Goal: Task Accomplishment & Management: Manage account settings

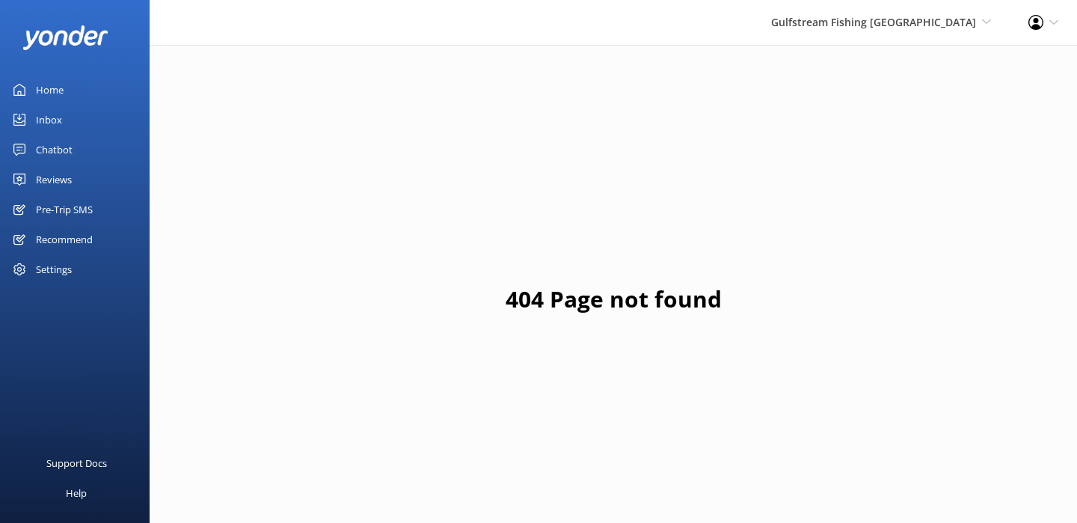
click at [52, 85] on div "Home" at bounding box center [50, 90] width 28 height 30
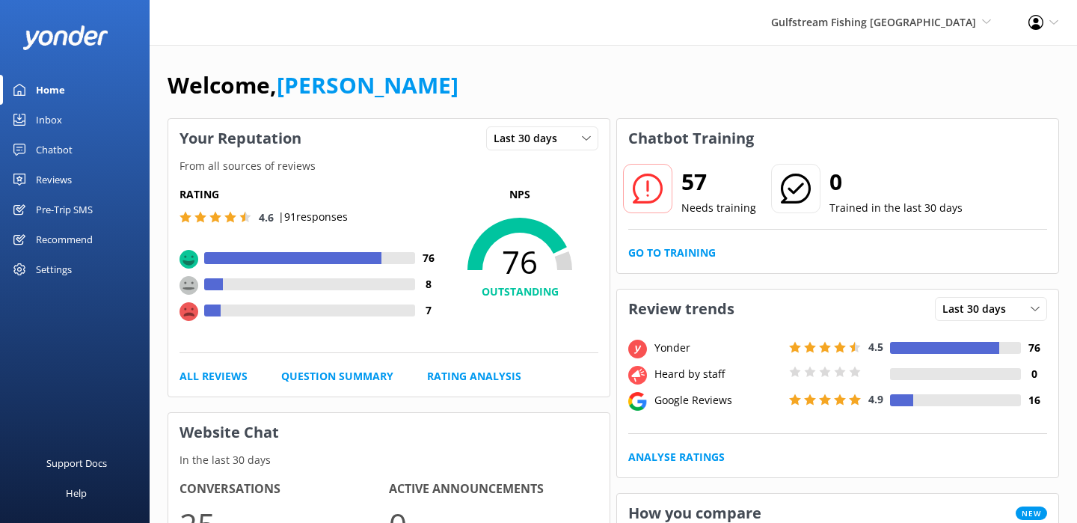
click at [73, 144] on link "Chatbot" at bounding box center [75, 150] width 150 height 30
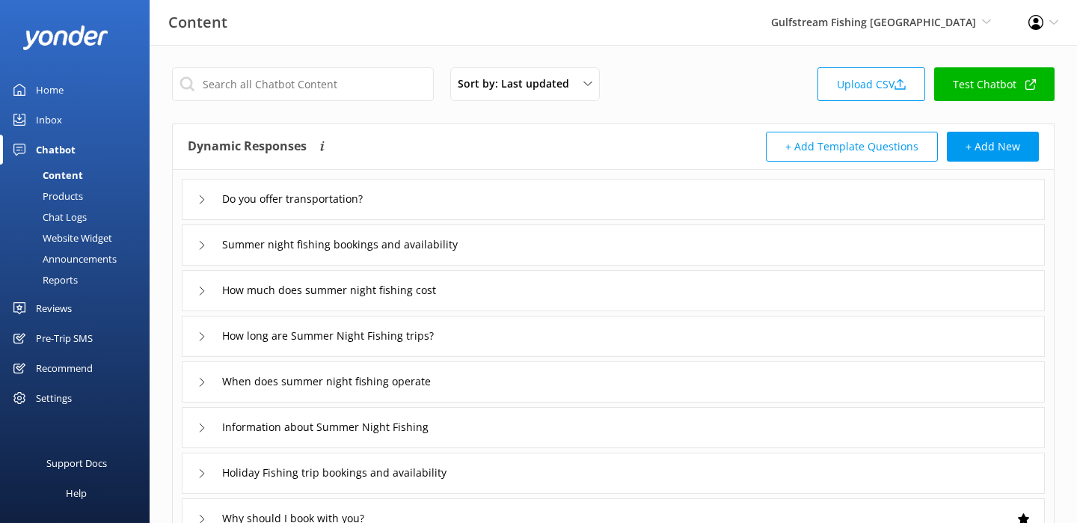
click at [67, 217] on div "Chat Logs" at bounding box center [48, 216] width 78 height 21
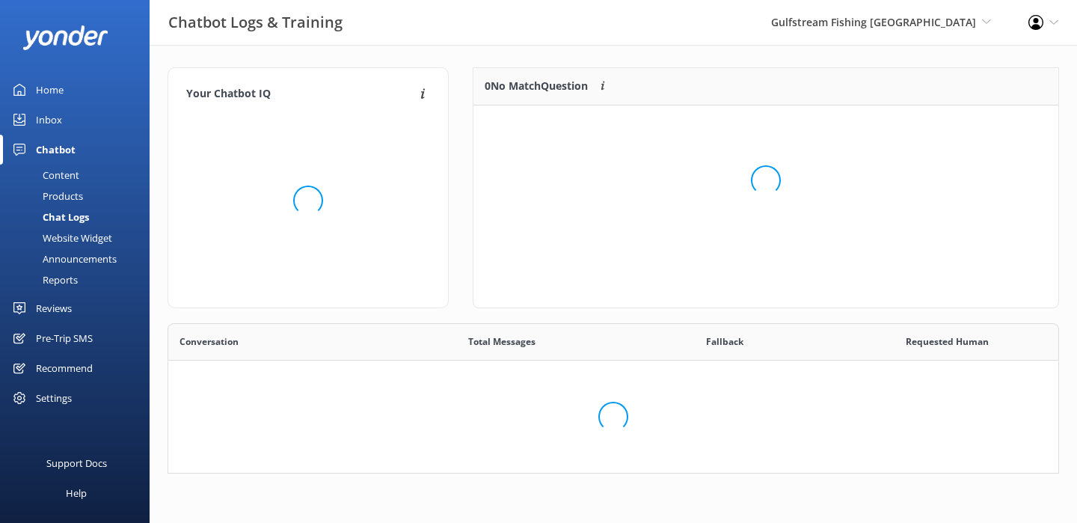
scroll to position [524, 890]
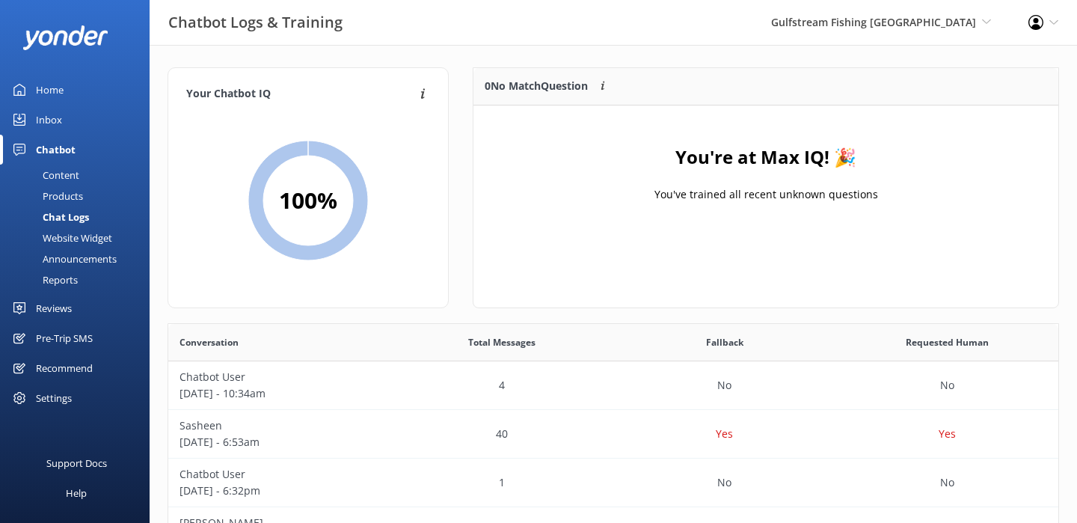
scroll to position [524, 890]
click at [68, 93] on link "Home" at bounding box center [75, 90] width 150 height 30
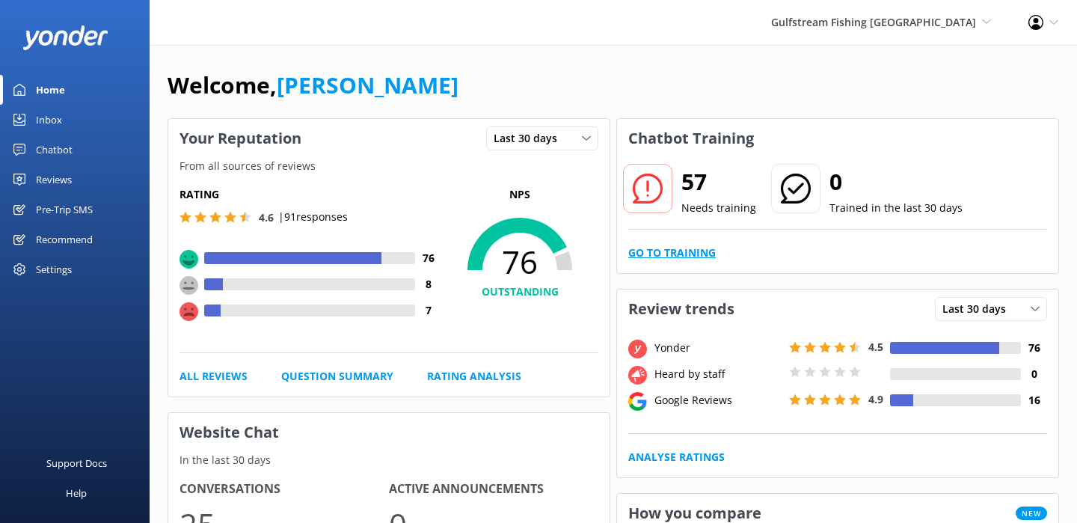
click at [675, 248] on link "Go to Training" at bounding box center [672, 253] width 88 height 16
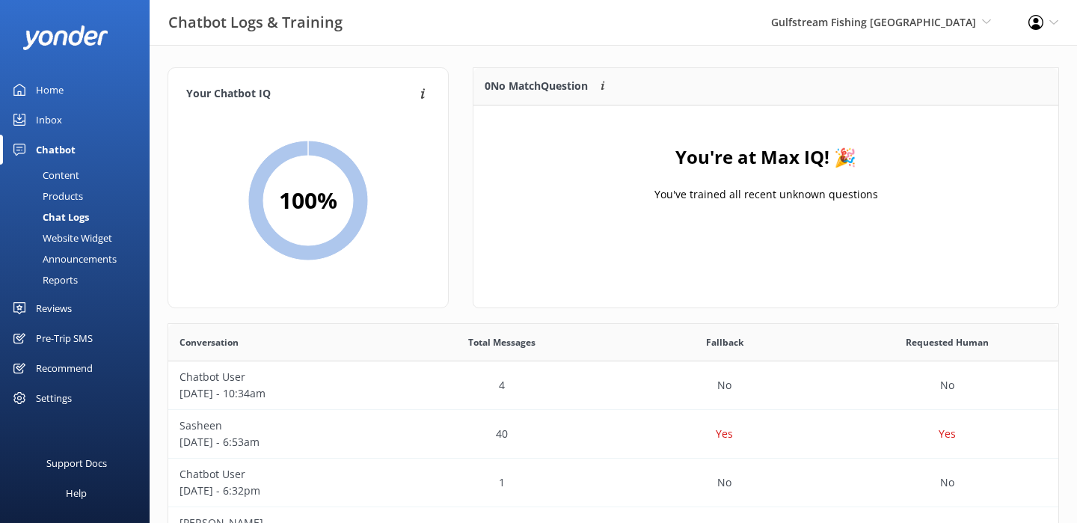
click at [65, 174] on div "Content" at bounding box center [44, 175] width 70 height 21
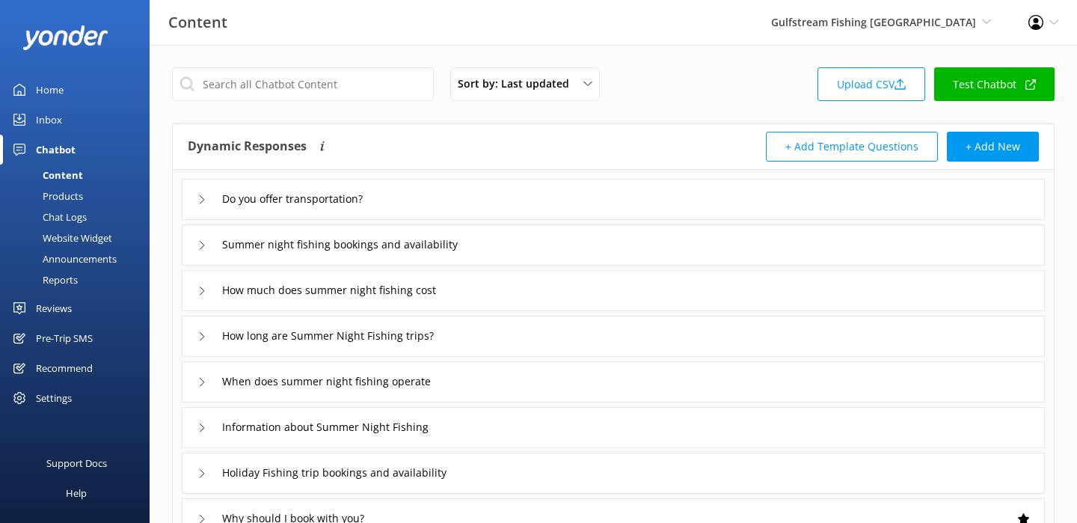
click at [52, 119] on div "Inbox" at bounding box center [49, 120] width 26 height 30
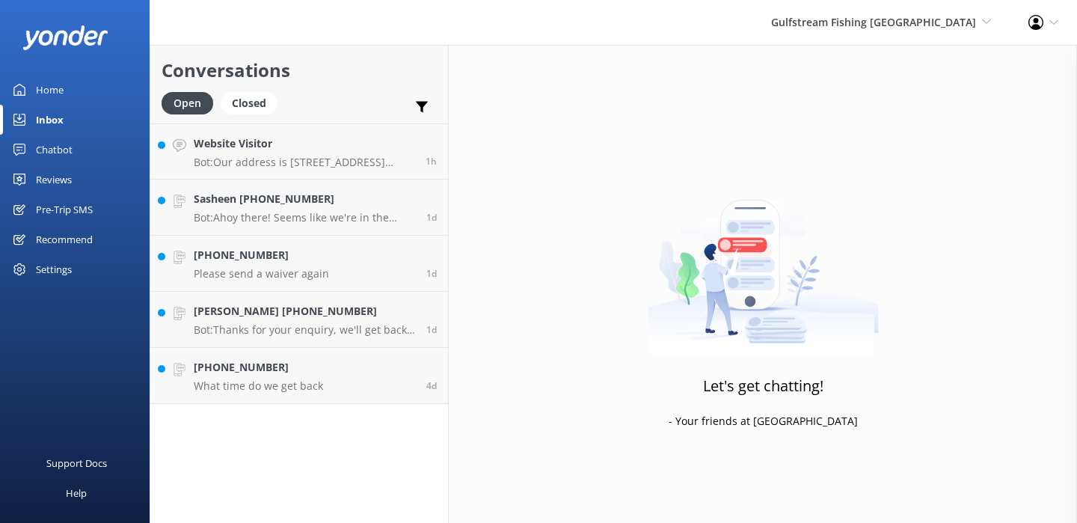
click at [46, 212] on div "Pre-Trip SMS" at bounding box center [64, 209] width 57 height 30
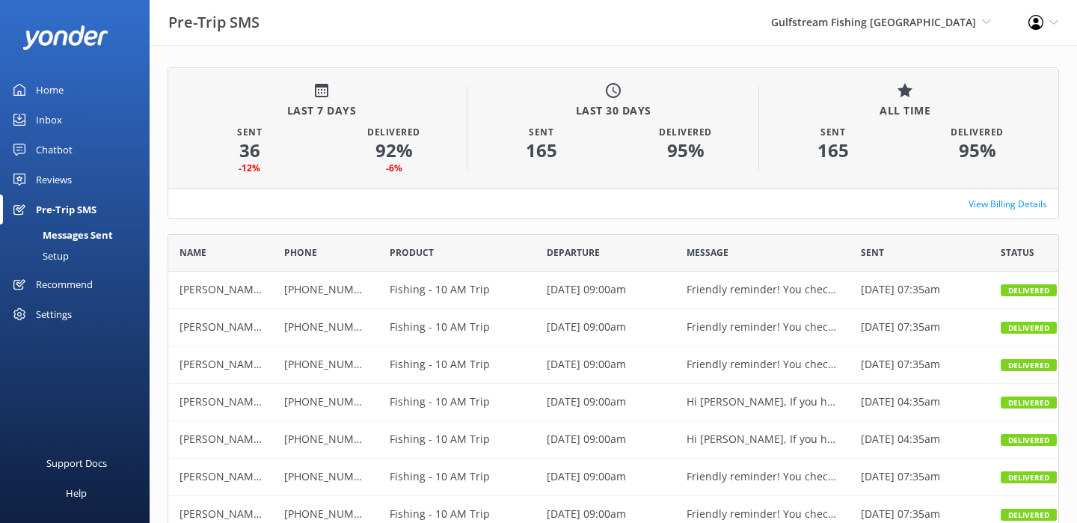
scroll to position [412, 892]
click at [59, 183] on div "Reviews" at bounding box center [54, 180] width 36 height 30
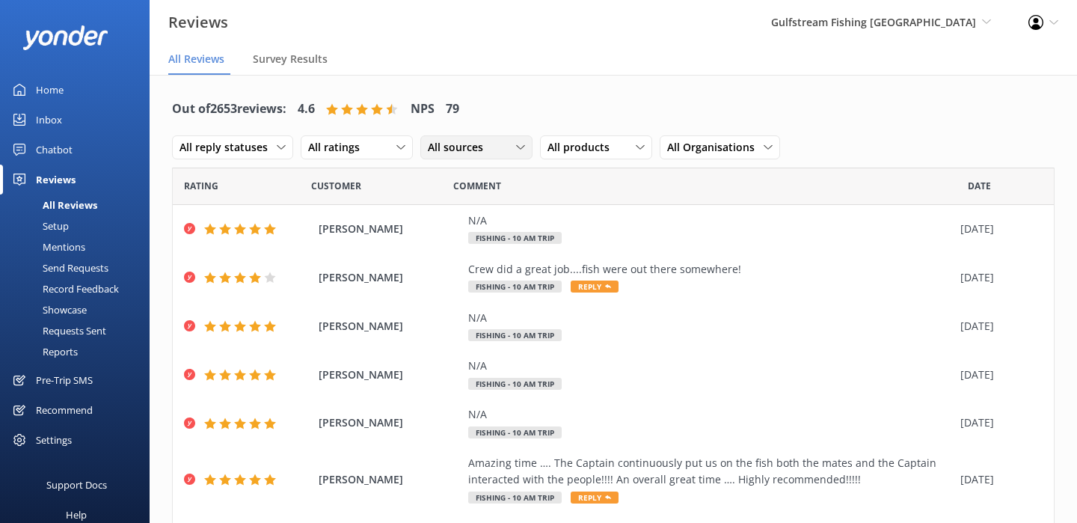
click at [492, 147] on div "All sources" at bounding box center [476, 147] width 105 height 16
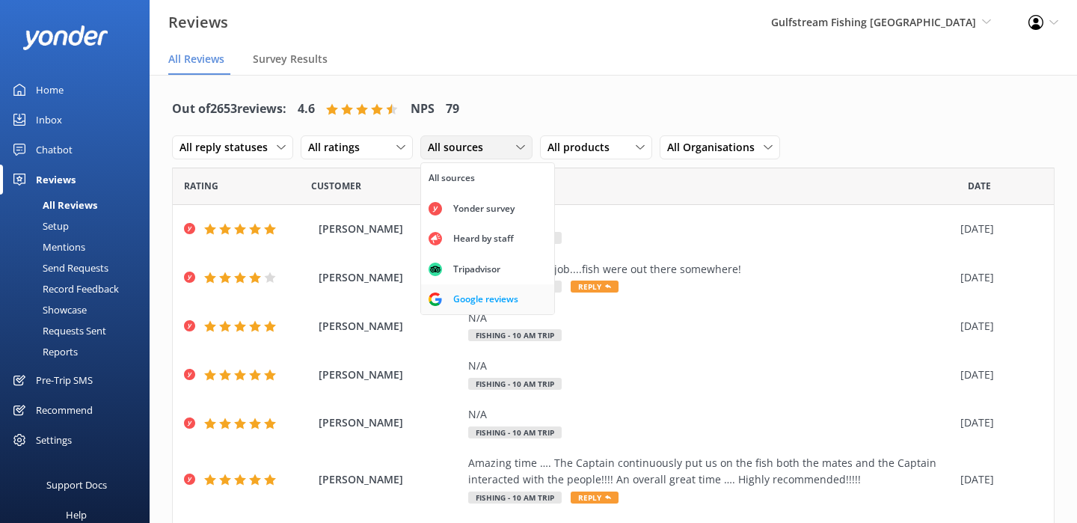
click at [485, 295] on div "Google reviews" at bounding box center [486, 299] width 88 height 15
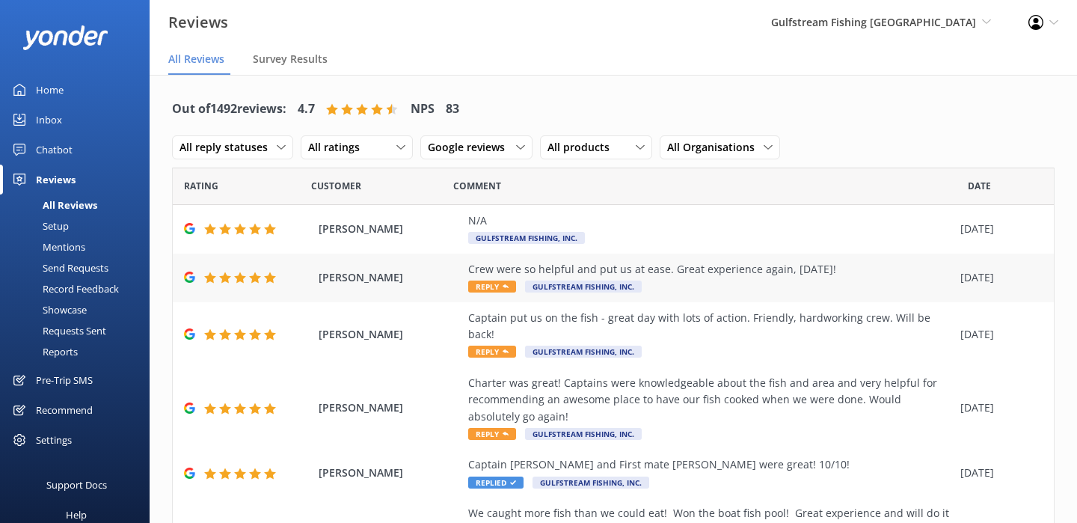
click at [678, 282] on div "Crew were so helpful and put us at ease. Great experience again, 8 years later!…" at bounding box center [710, 278] width 485 height 34
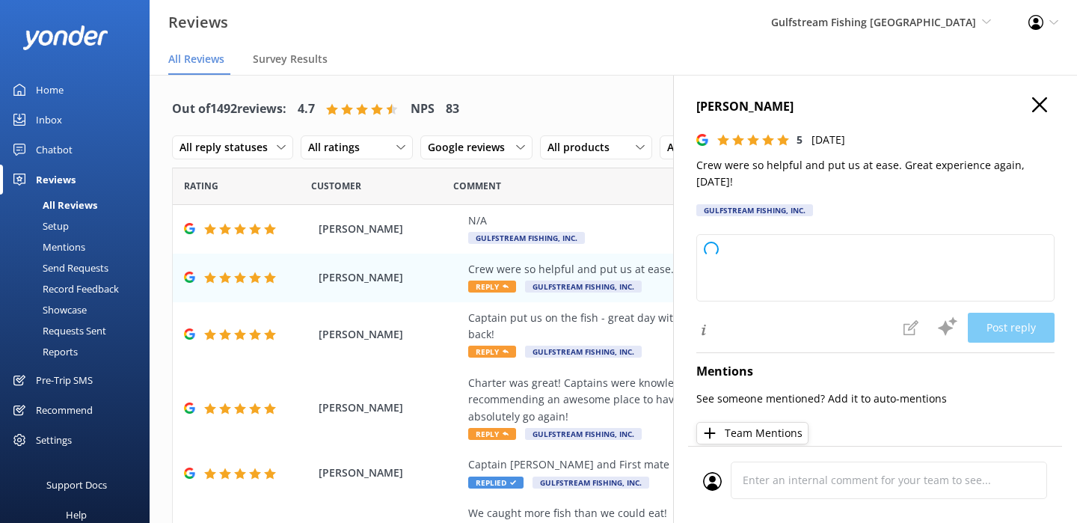
type textarea "Thank you so much for your wonderful feedback! We're delighted to hear you had …"
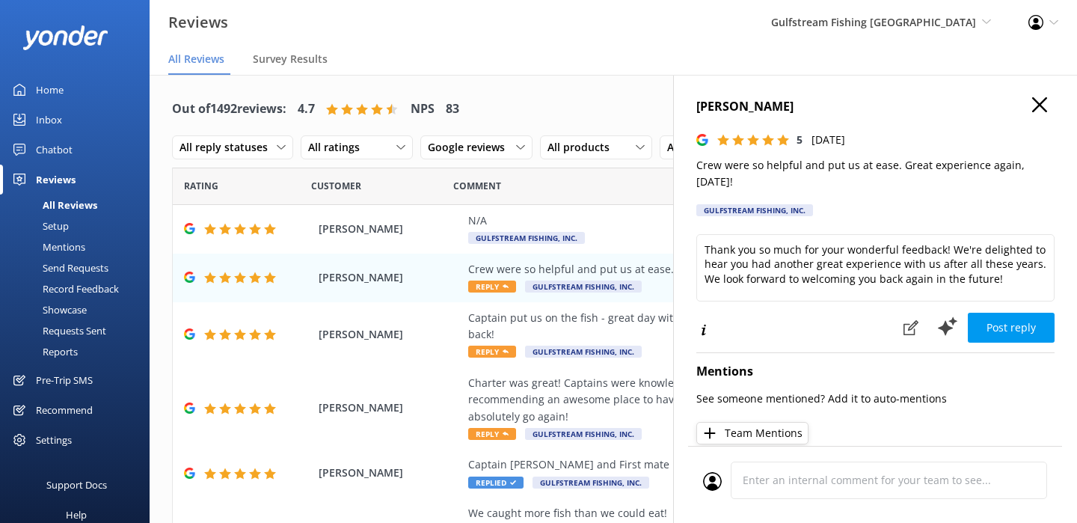
click at [1032, 102] on icon "button" at bounding box center [1039, 104] width 15 height 15
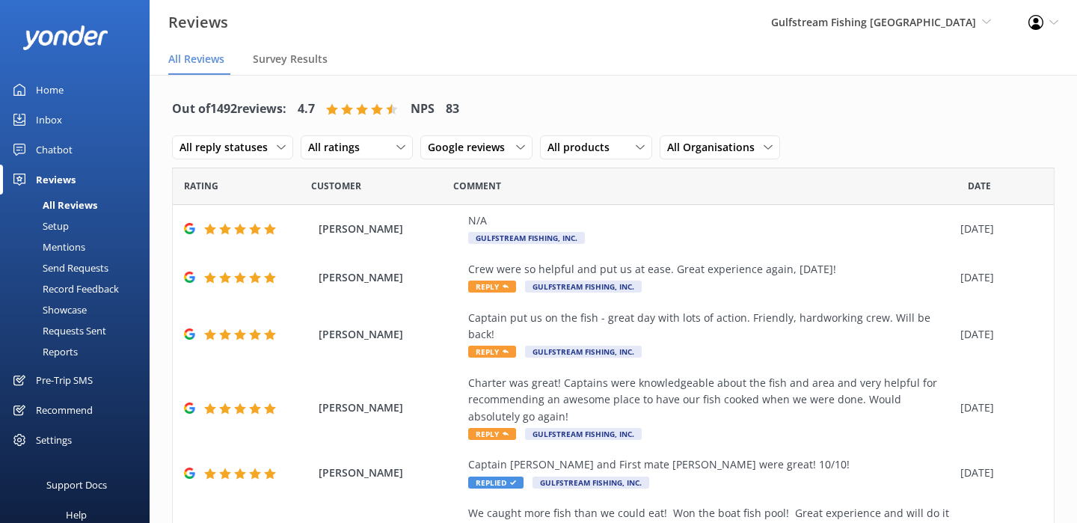
click at [70, 153] on div "Chatbot" at bounding box center [54, 150] width 37 height 30
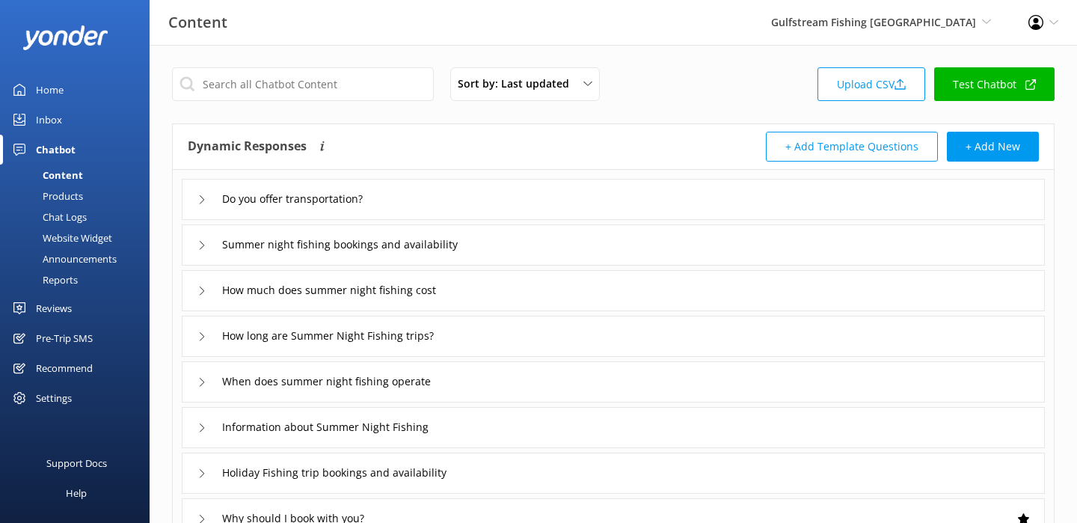
click at [67, 180] on div "Content" at bounding box center [46, 175] width 74 height 21
click at [67, 190] on div "Products" at bounding box center [46, 196] width 74 height 21
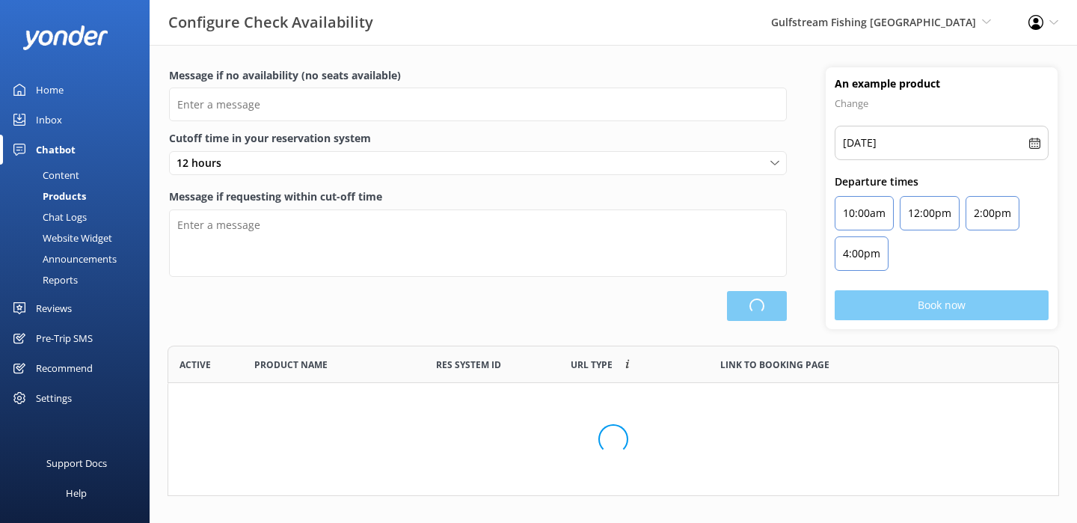
scroll to position [150, 892]
type input "Ahoy! Looks like our ship's rocking a full house! Try another date."
type textarea "Our online booking system closes {hours} prior to departure. Please contact us …"
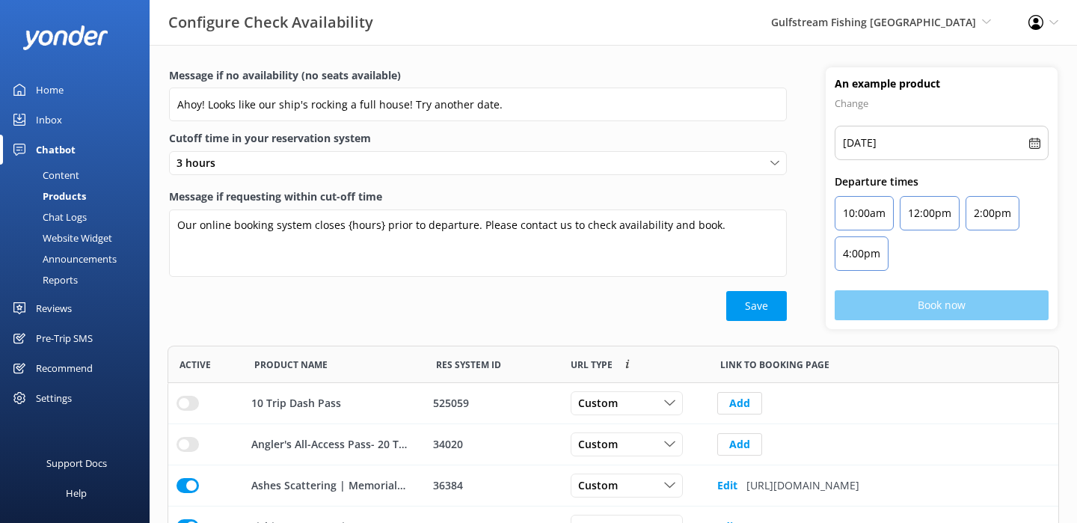
scroll to position [408, 892]
click at [67, 217] on div "Chat Logs" at bounding box center [48, 216] width 78 height 21
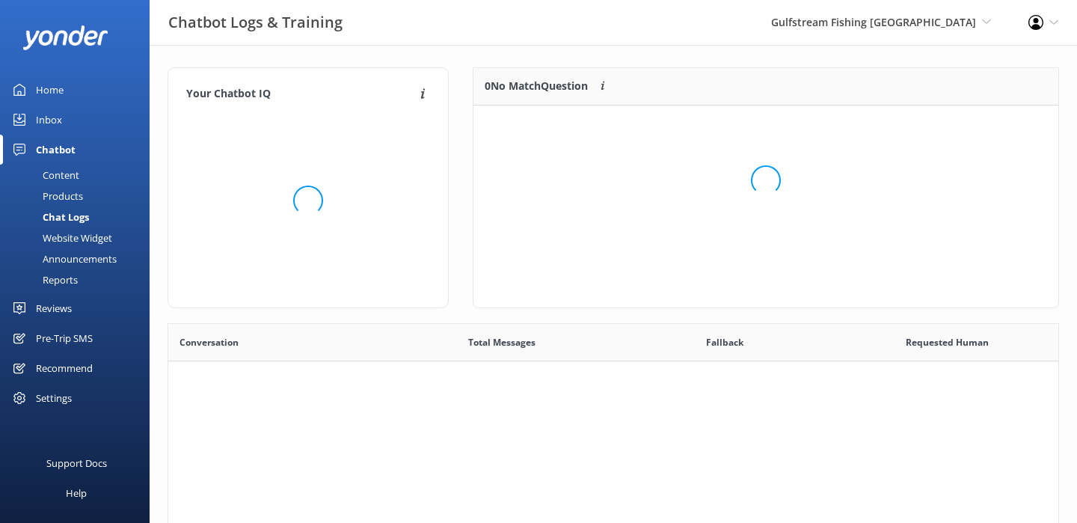
scroll to position [524, 890]
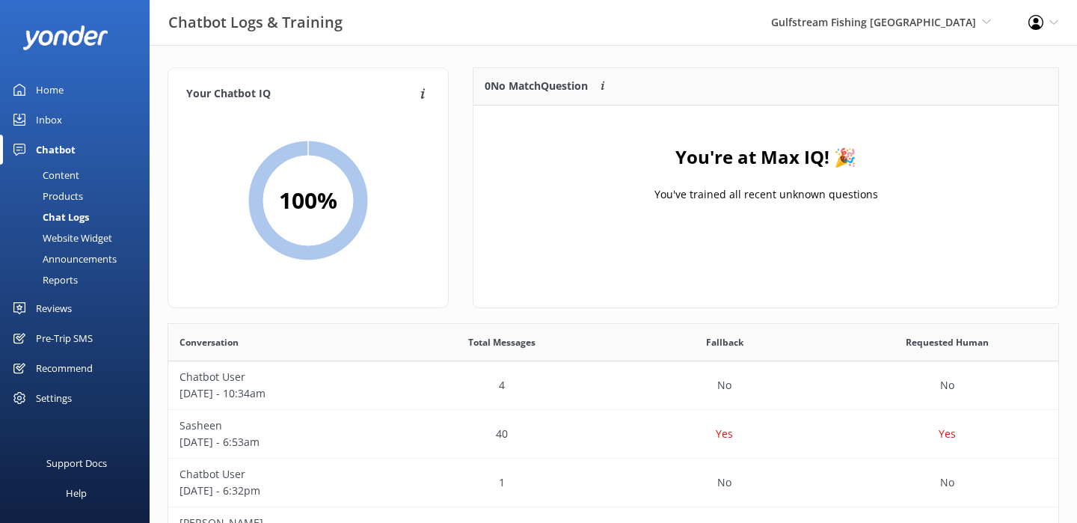
click at [56, 82] on div "Home" at bounding box center [50, 90] width 28 height 30
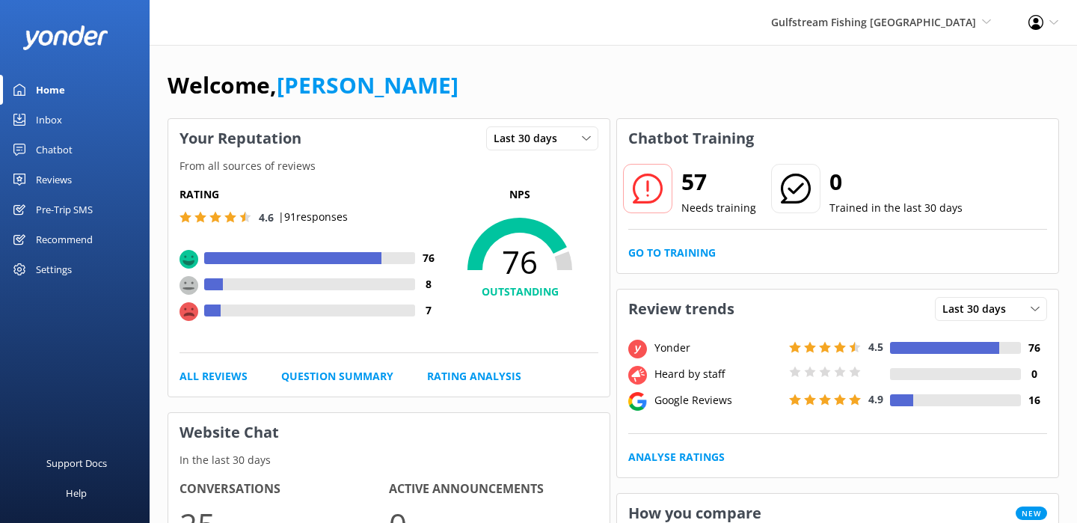
click at [74, 146] on link "Chatbot" at bounding box center [75, 150] width 150 height 30
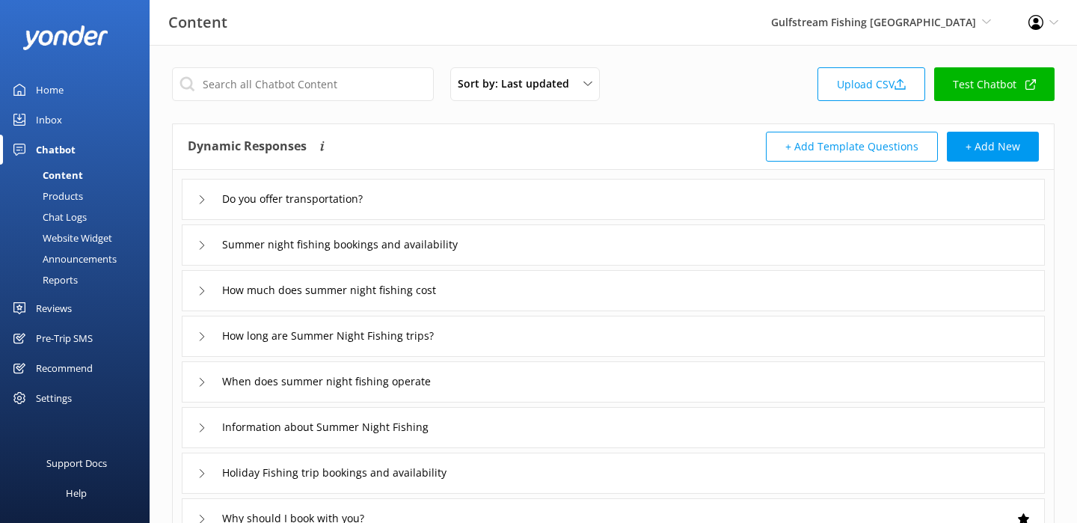
click at [69, 216] on div "Chat Logs" at bounding box center [48, 216] width 78 height 21
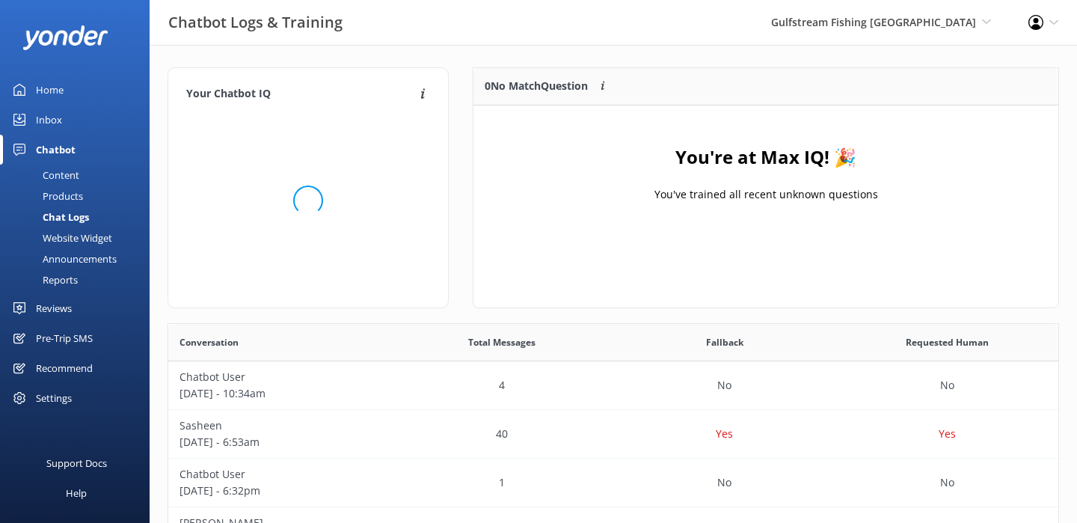
scroll to position [524, 890]
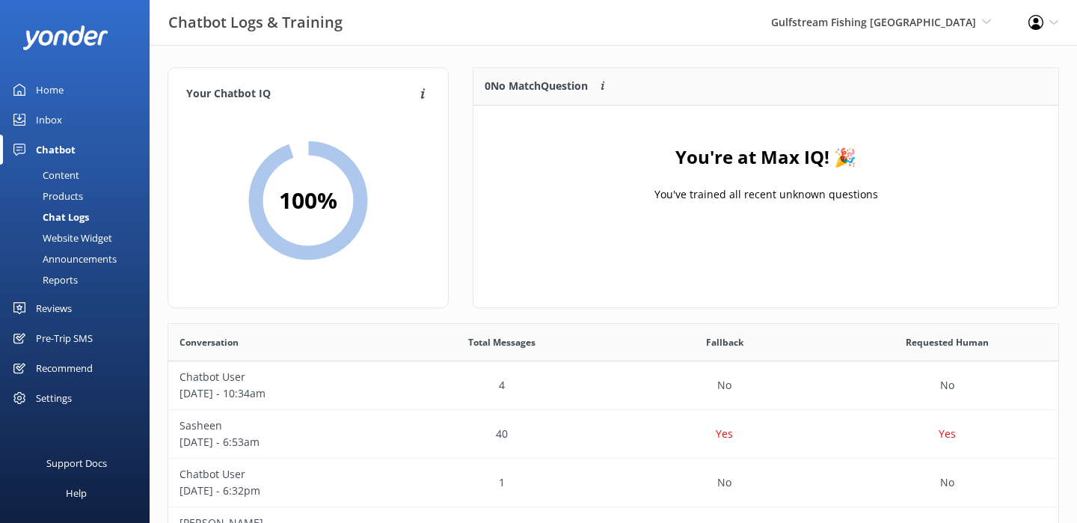
click at [65, 275] on div "Reports" at bounding box center [43, 279] width 69 height 21
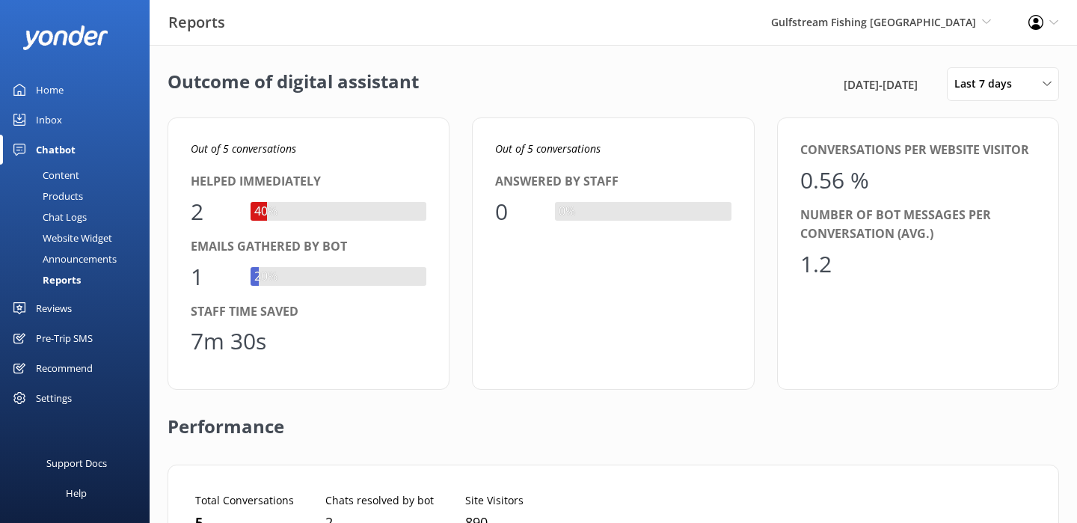
scroll to position [150, 845]
click at [73, 259] on div "Announcements" at bounding box center [63, 258] width 108 height 21
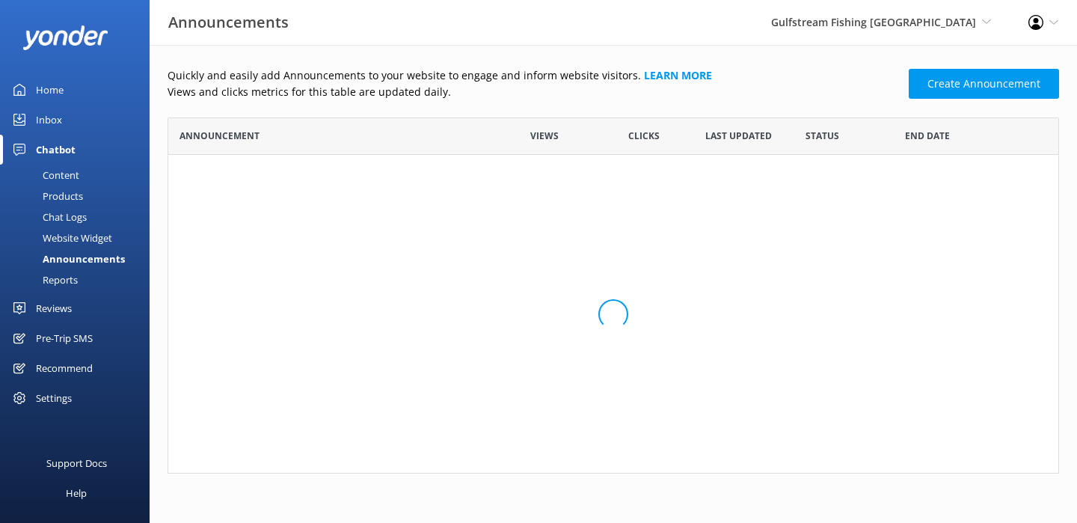
scroll to position [356, 892]
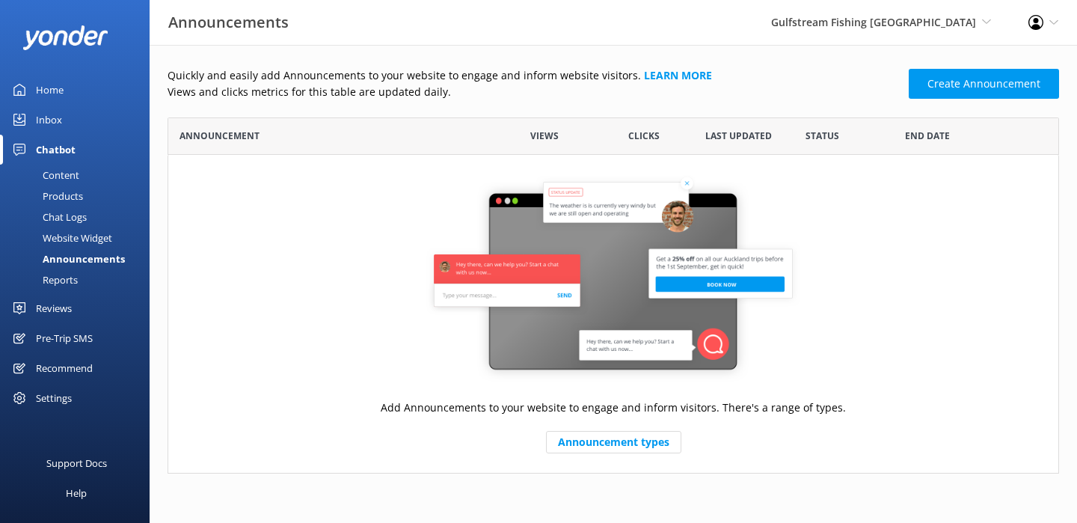
click at [68, 275] on div "Reports" at bounding box center [43, 279] width 69 height 21
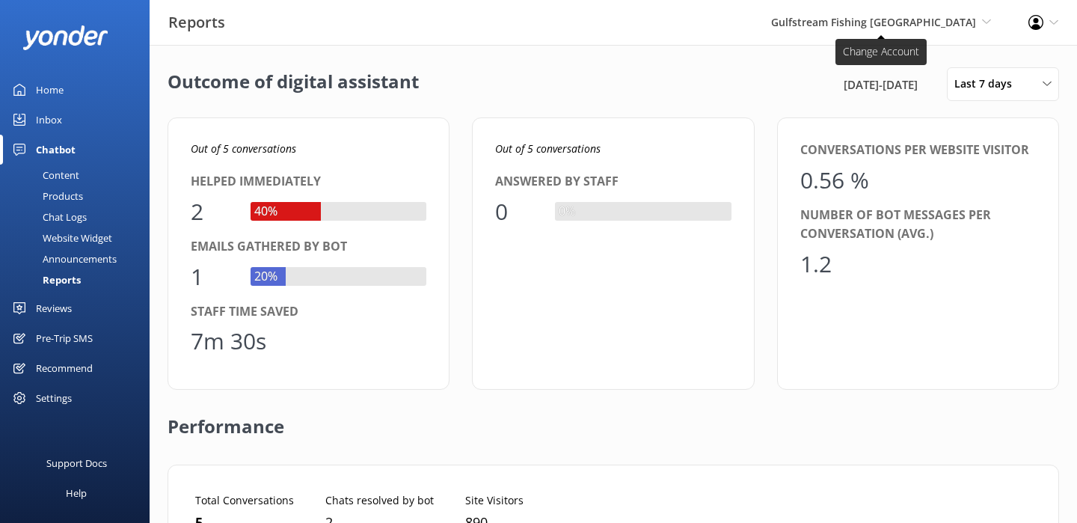
click at [862, 16] on span "Gulfstream Fishing [GEOGRAPHIC_DATA]" at bounding box center [873, 22] width 205 height 14
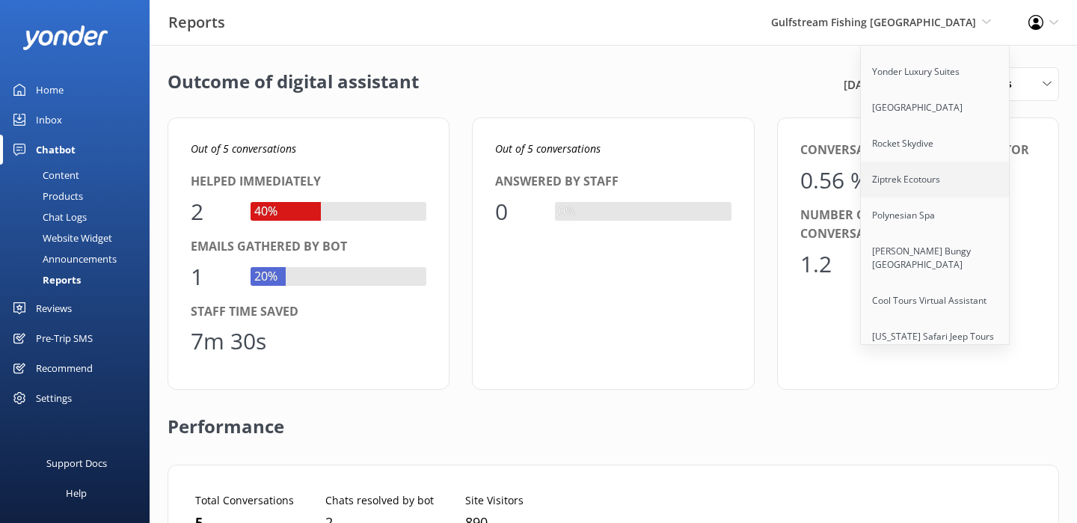
scroll to position [64, 0]
click at [904, 263] on link "[PERSON_NAME] Bungy [GEOGRAPHIC_DATA]" at bounding box center [936, 258] width 150 height 49
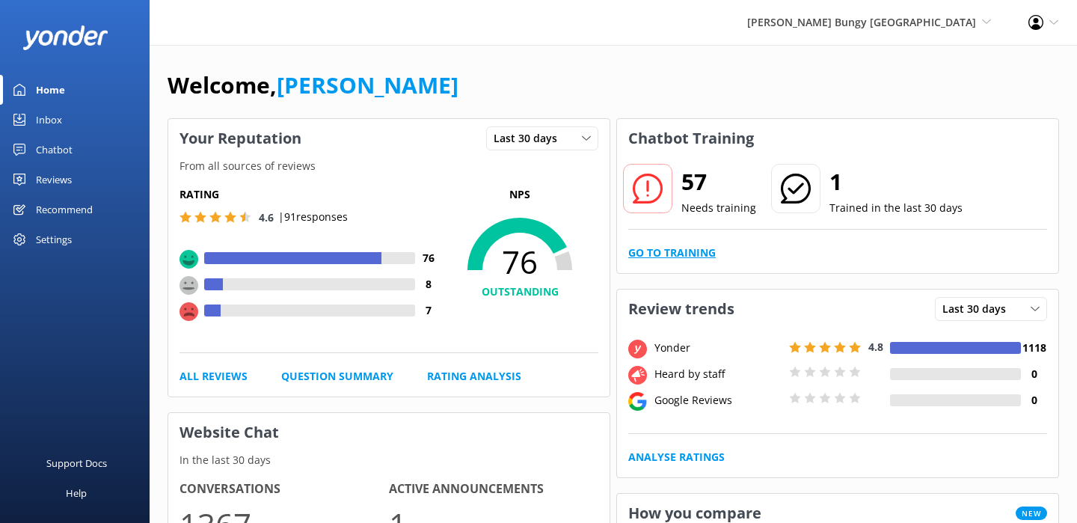
click at [668, 252] on link "Go to Training" at bounding box center [672, 253] width 88 height 16
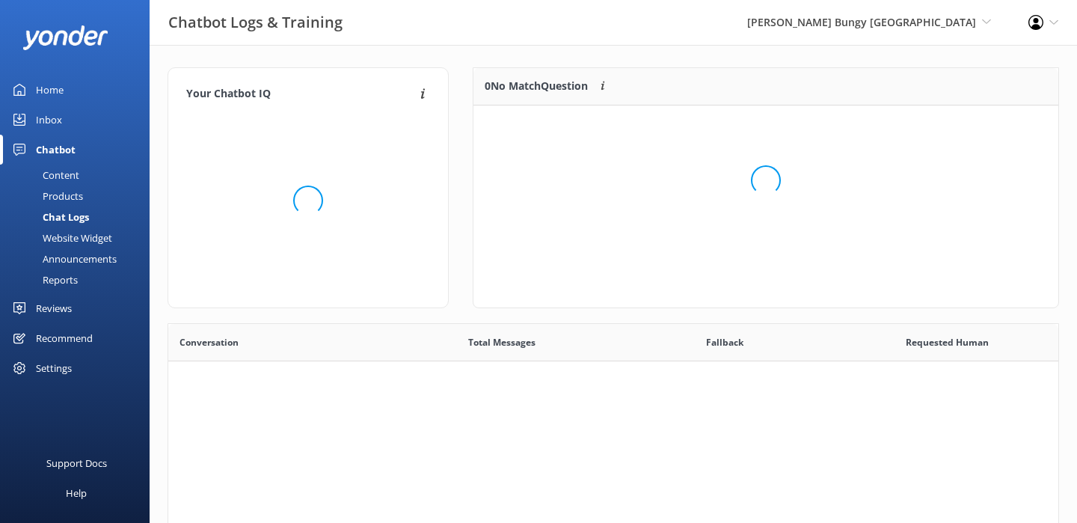
scroll to position [524, 890]
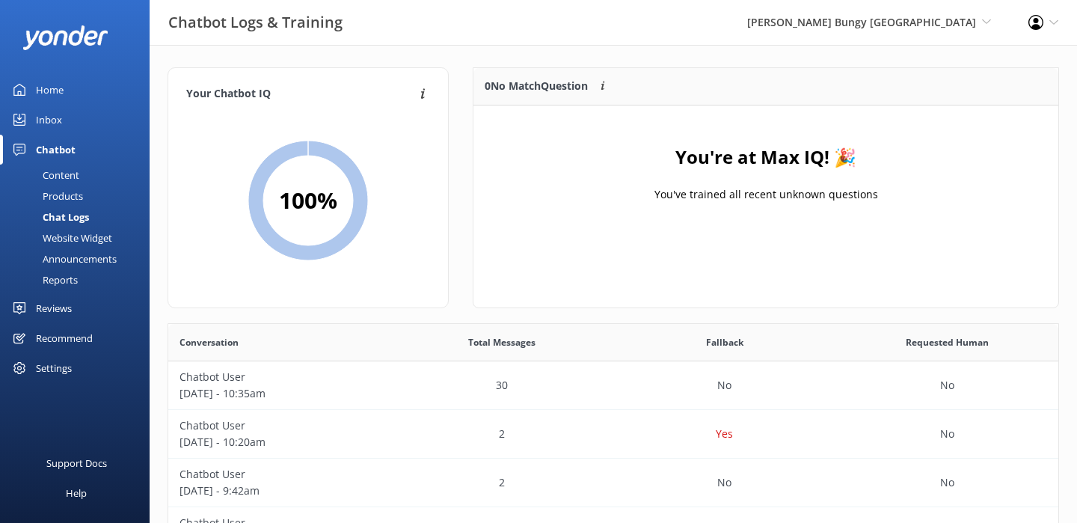
click at [55, 93] on div "Home" at bounding box center [50, 90] width 28 height 30
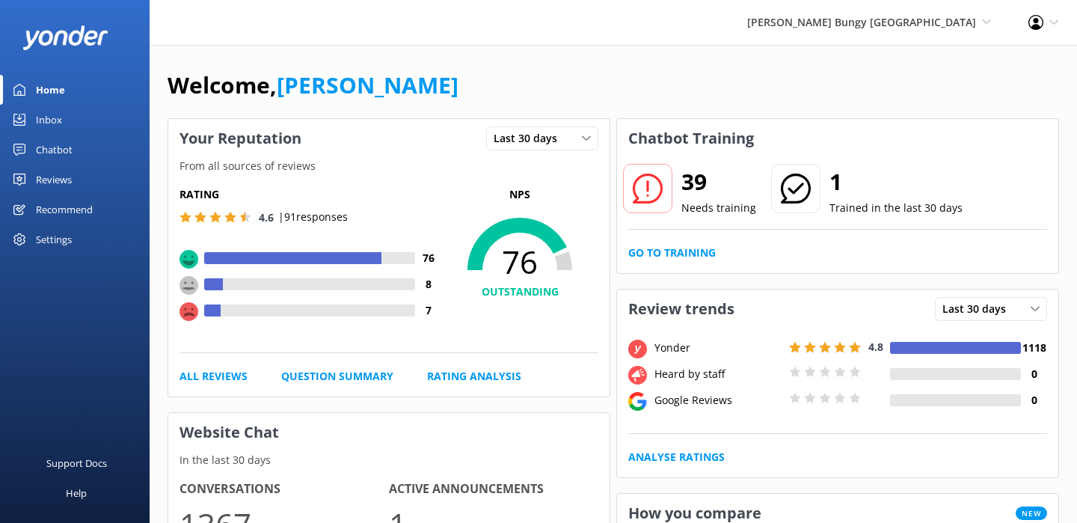
click at [55, 158] on div "Chatbot" at bounding box center [54, 150] width 37 height 30
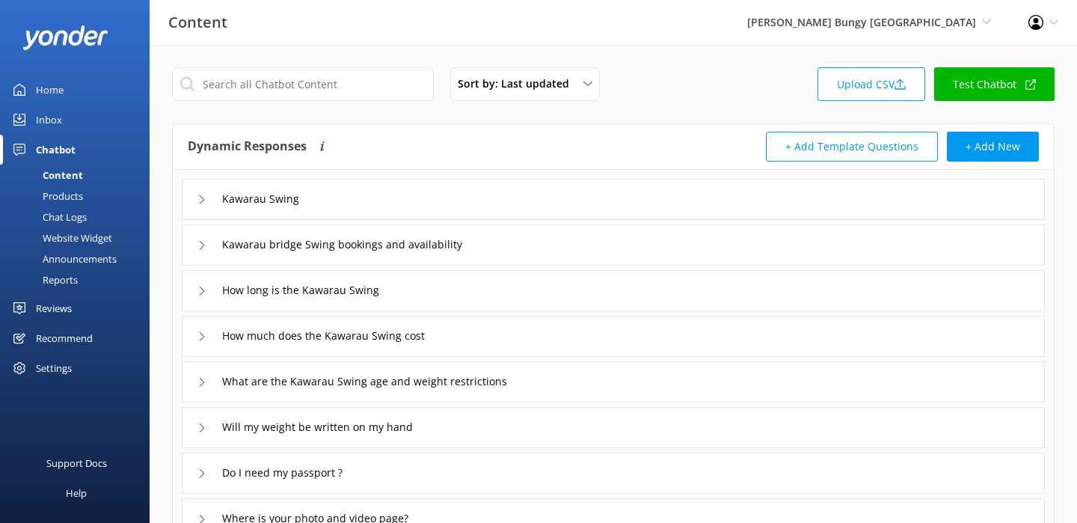
click at [64, 215] on div "Chat Logs" at bounding box center [48, 216] width 78 height 21
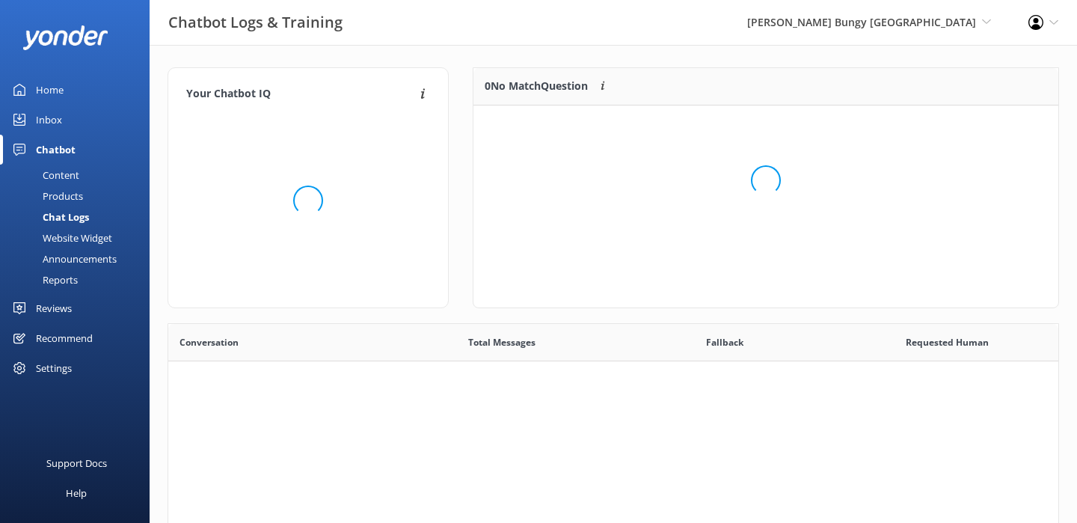
scroll to position [524, 890]
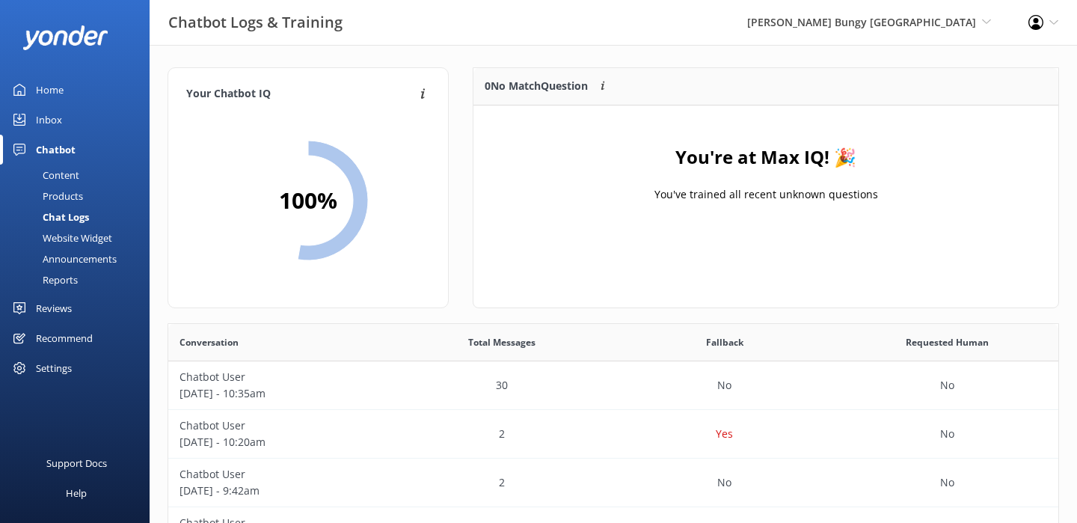
click at [64, 197] on div "Products" at bounding box center [46, 196] width 74 height 21
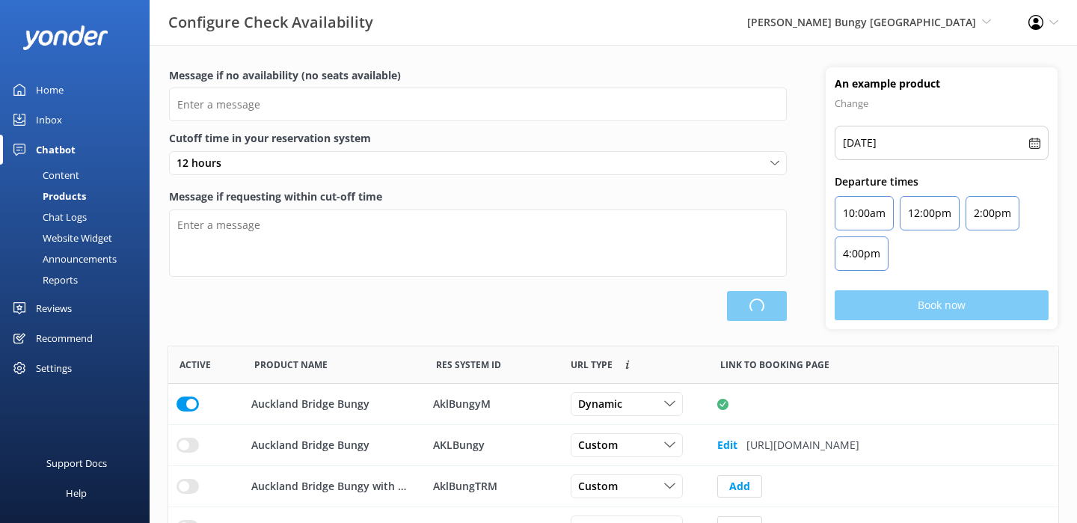
scroll to position [450, 890]
type input "There are no seats available, please check an alternative day"
type textarea "Our online booking system closes {hours} prior to departure. Please contact us …"
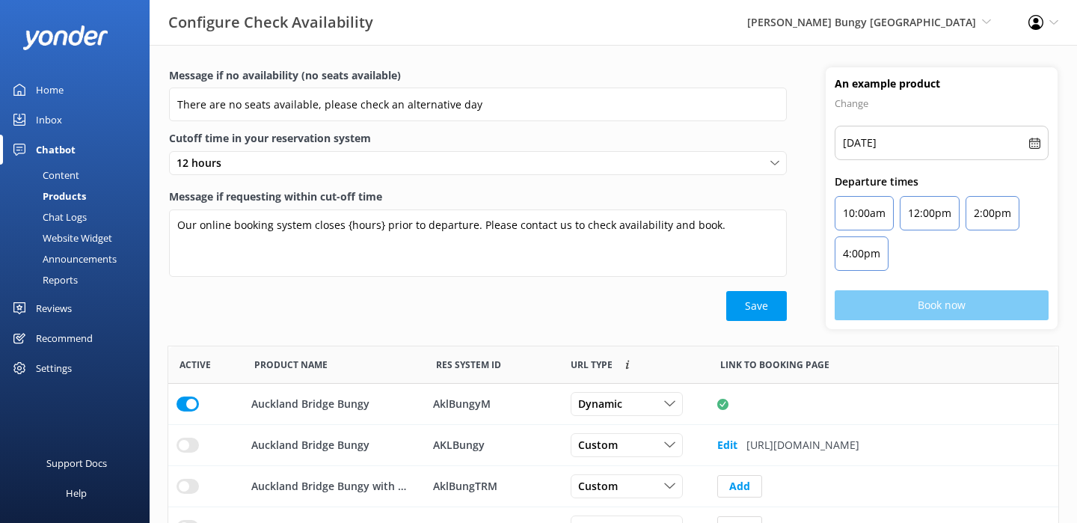
click at [64, 214] on div "Chat Logs" at bounding box center [48, 216] width 78 height 21
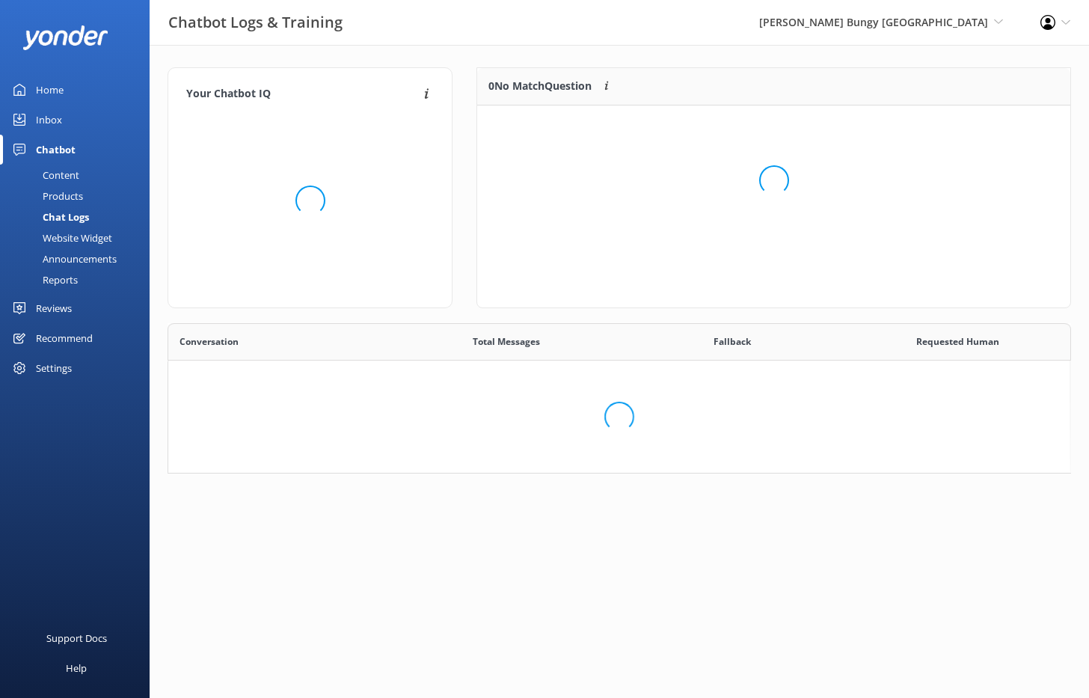
scroll to position [524, 902]
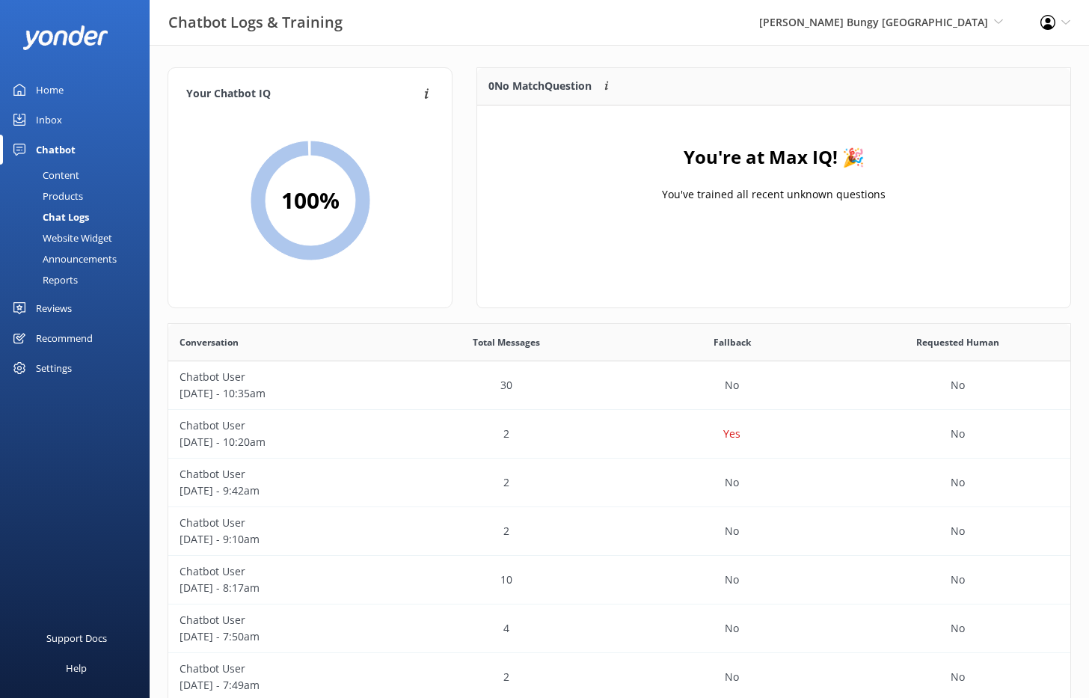
click at [70, 126] on link "Inbox" at bounding box center [75, 120] width 150 height 30
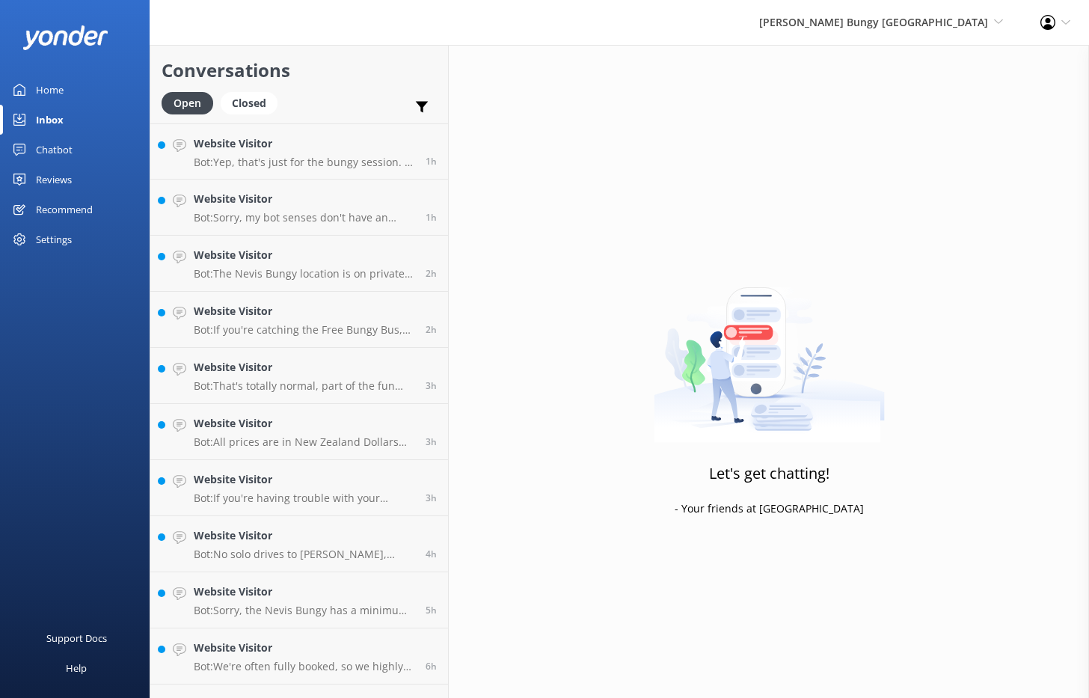
click at [61, 95] on div "Home" at bounding box center [50, 90] width 28 height 30
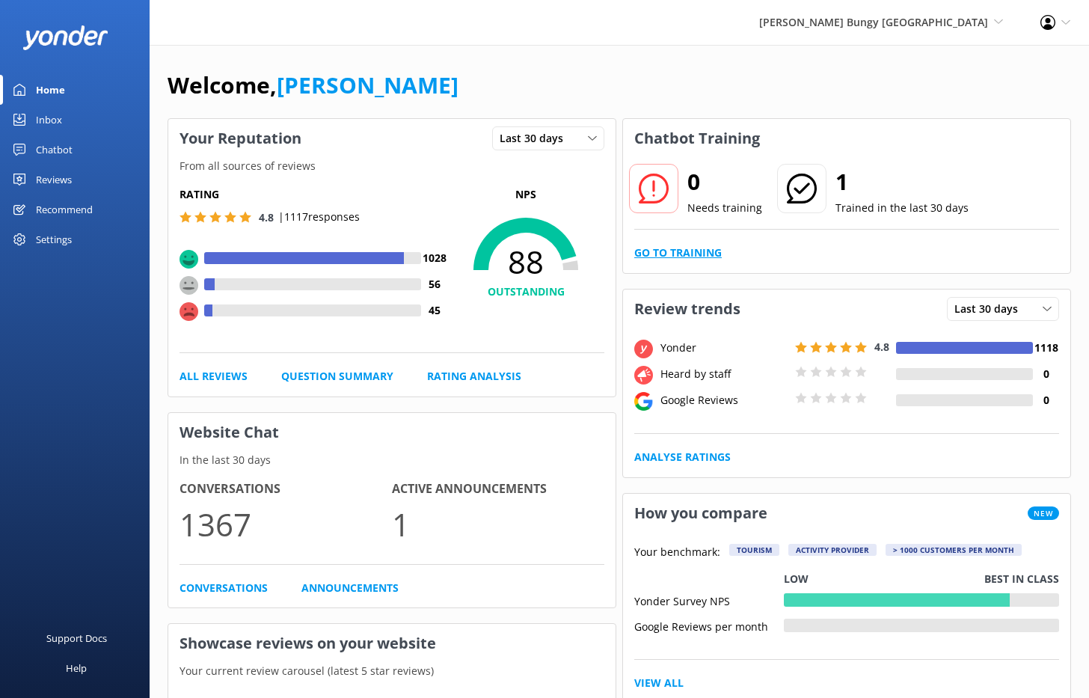
click at [707, 258] on link "Go to Training" at bounding box center [678, 253] width 88 height 16
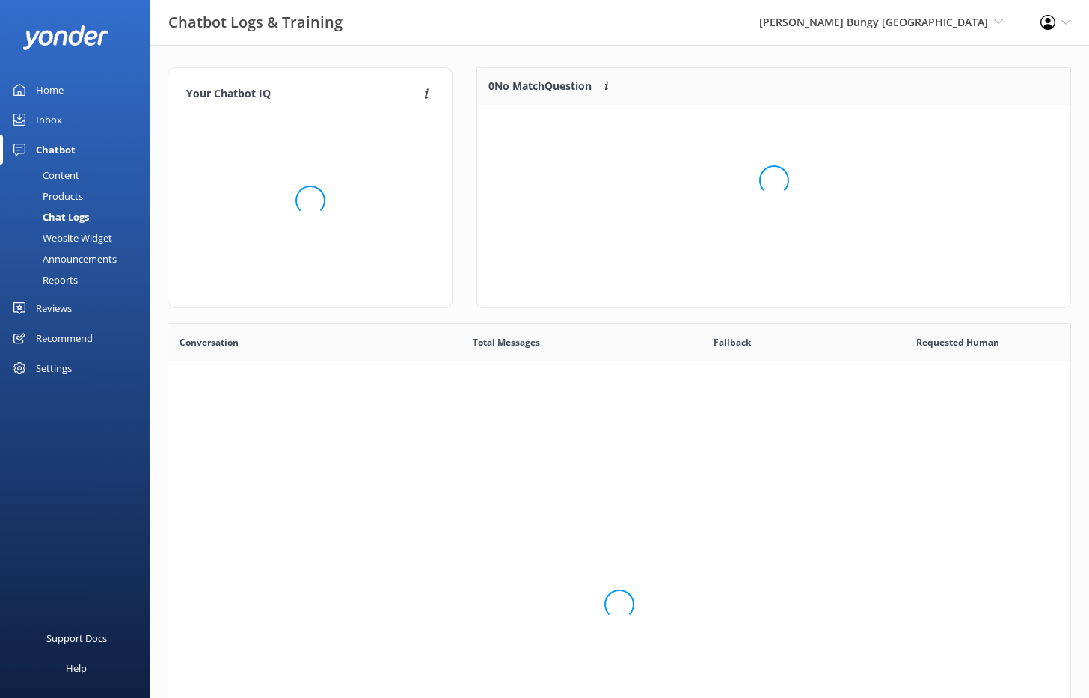
scroll to position [524, 902]
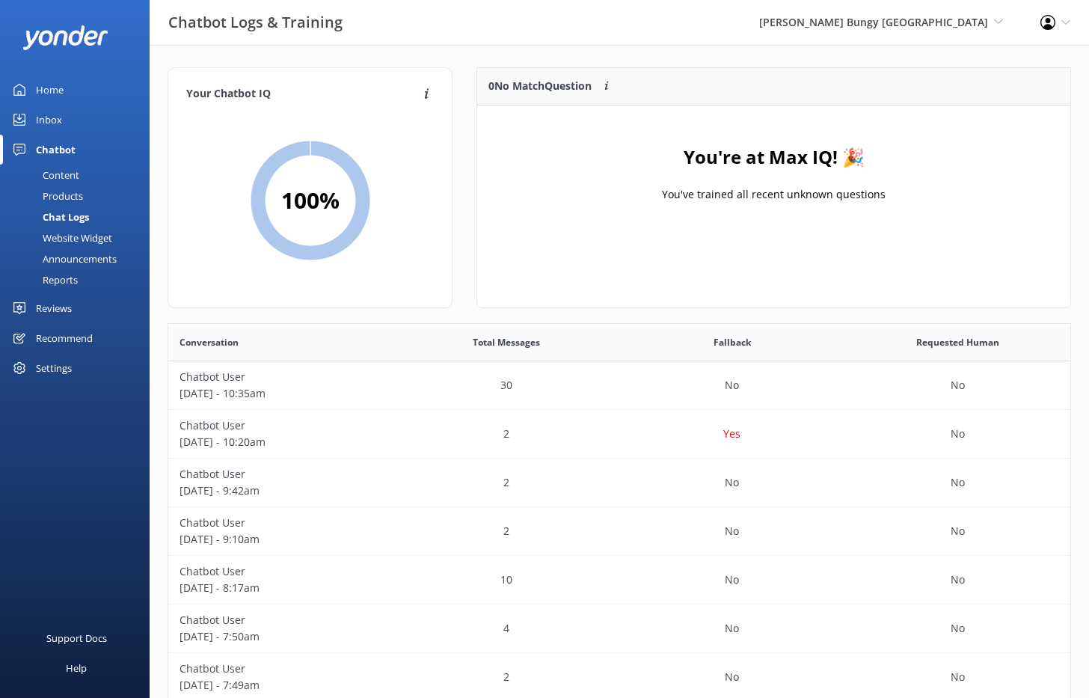
click at [58, 92] on div "Home" at bounding box center [50, 90] width 28 height 30
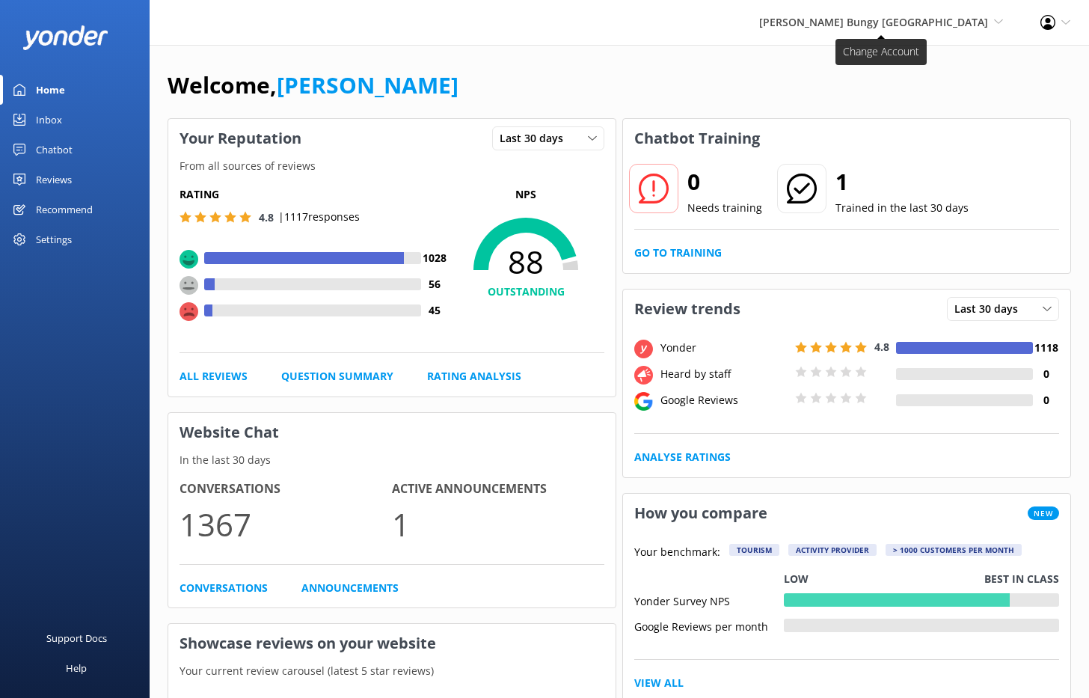
click at [953, 20] on span "[PERSON_NAME] Bungy [GEOGRAPHIC_DATA]" at bounding box center [873, 22] width 229 height 14
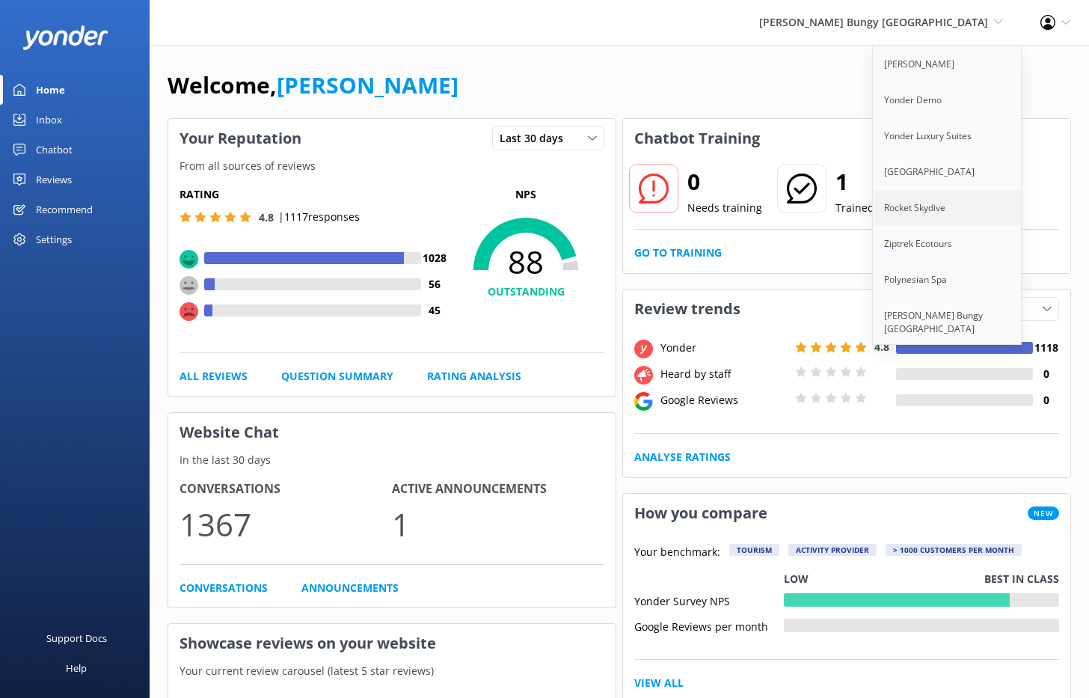
scroll to position [218, 0]
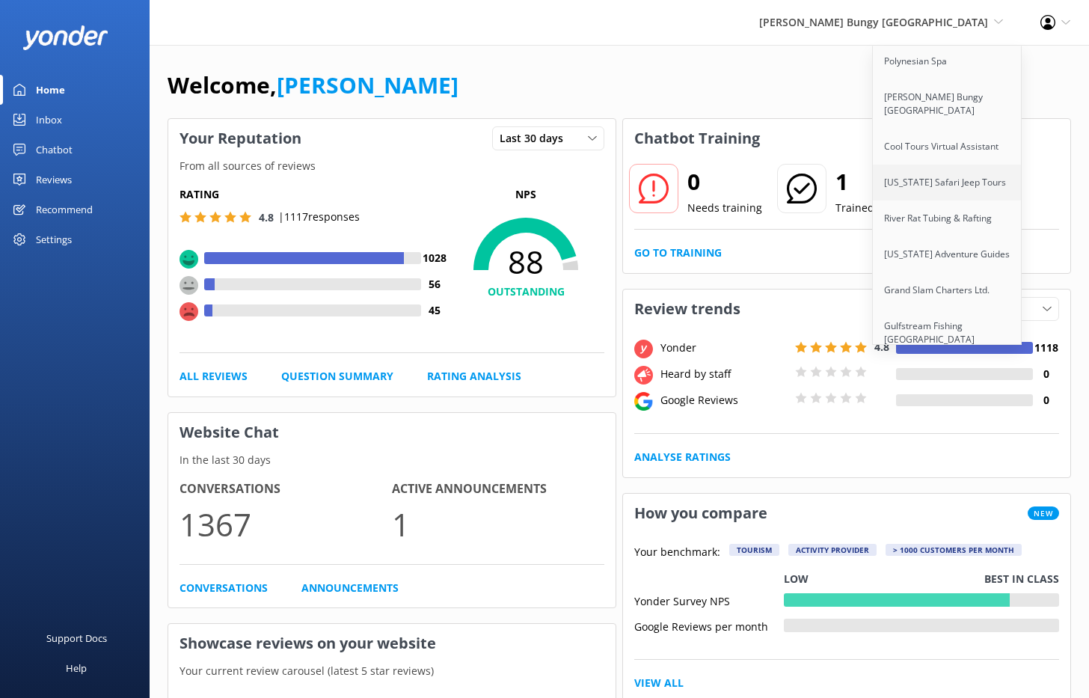
click at [935, 194] on link "[US_STATE] Safari Jeep Tours" at bounding box center [948, 183] width 150 height 36
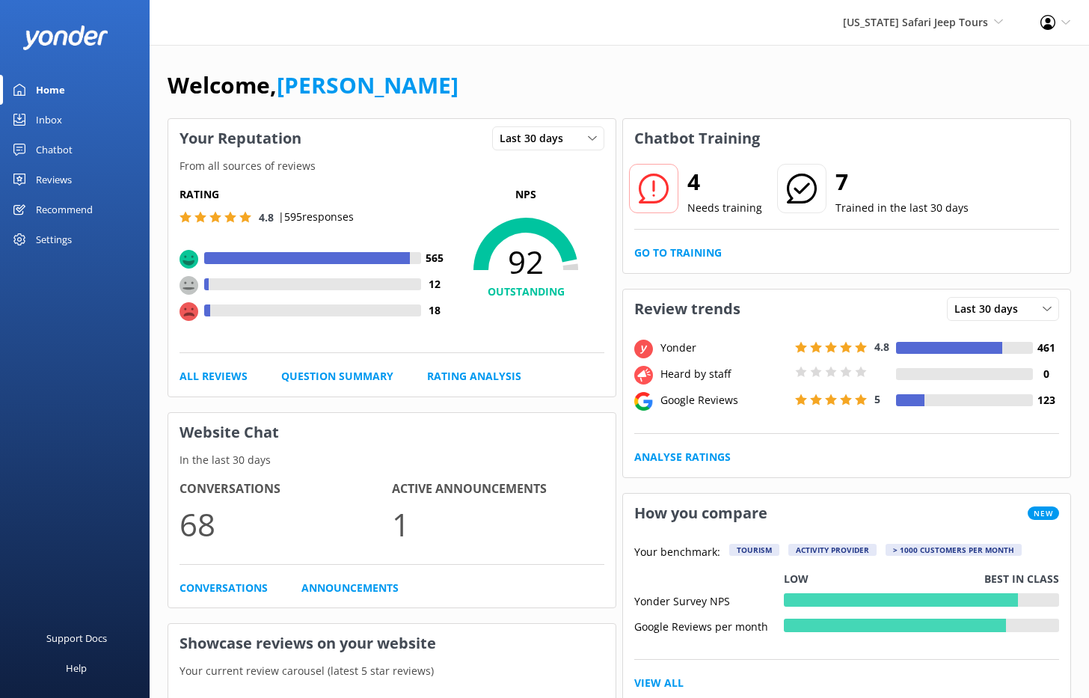
click at [68, 145] on div "Chatbot" at bounding box center [54, 150] width 37 height 30
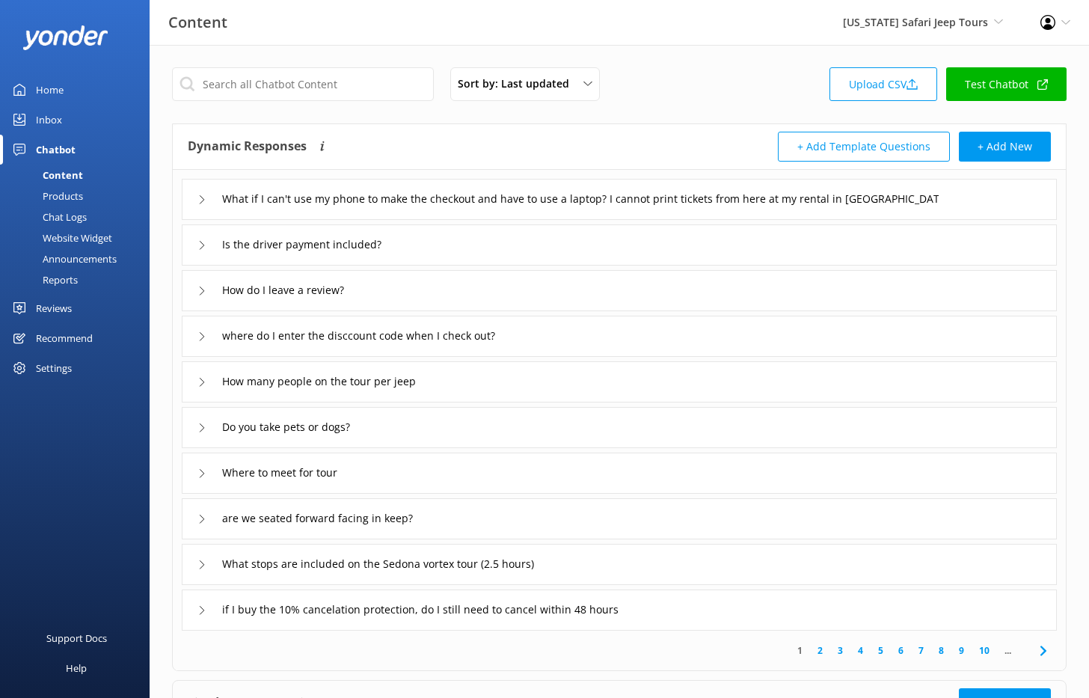
click at [70, 218] on div "Chat Logs" at bounding box center [48, 216] width 78 height 21
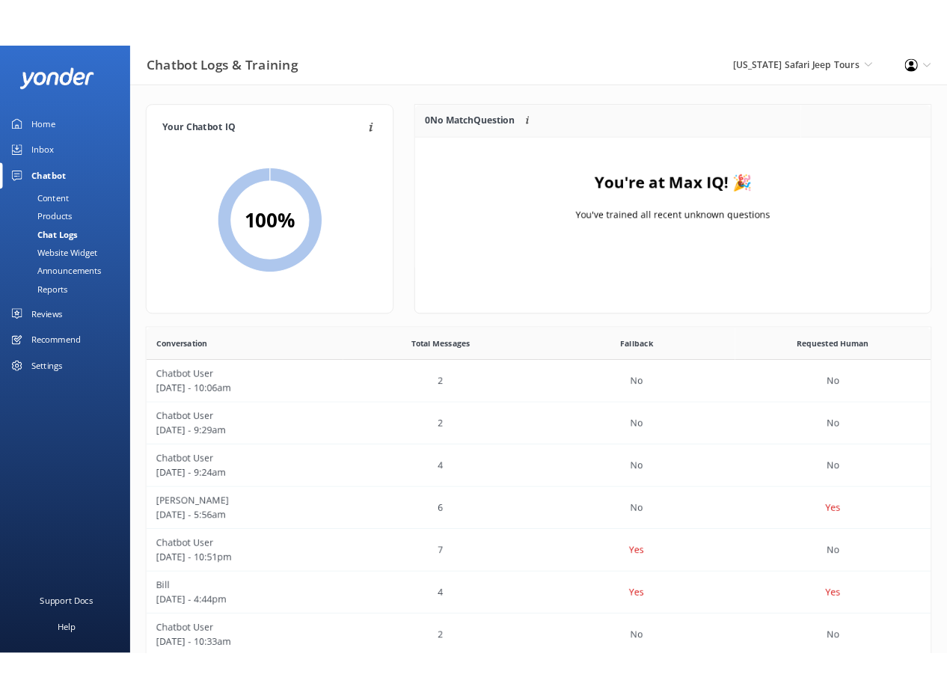
scroll to position [524, 902]
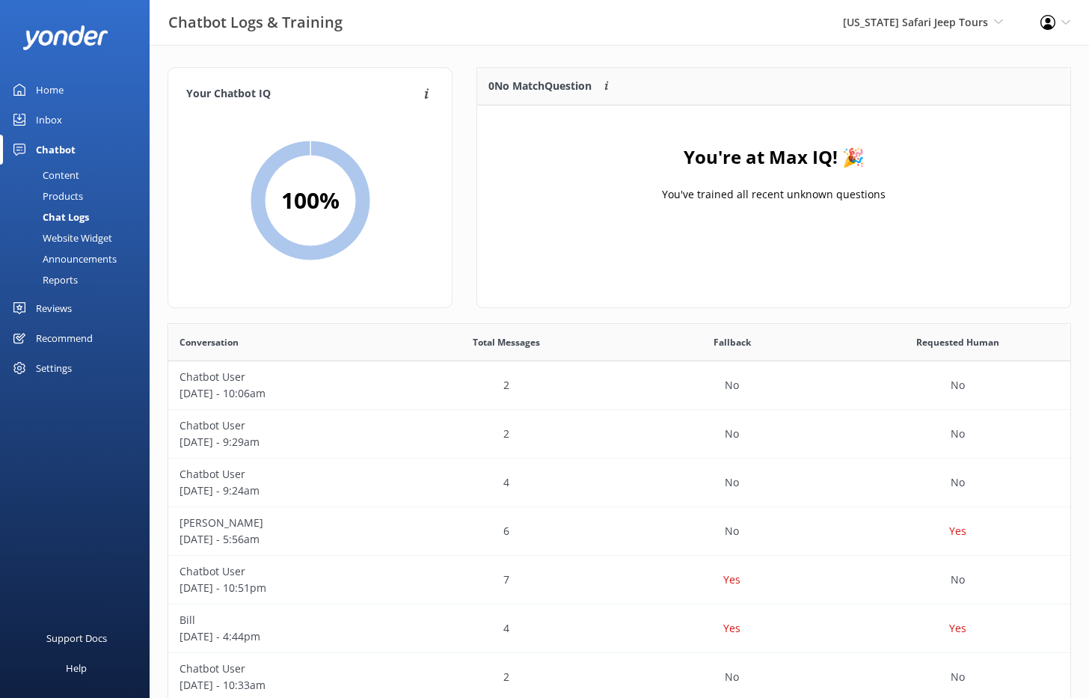
click at [70, 218] on div "Chat Logs" at bounding box center [49, 216] width 80 height 21
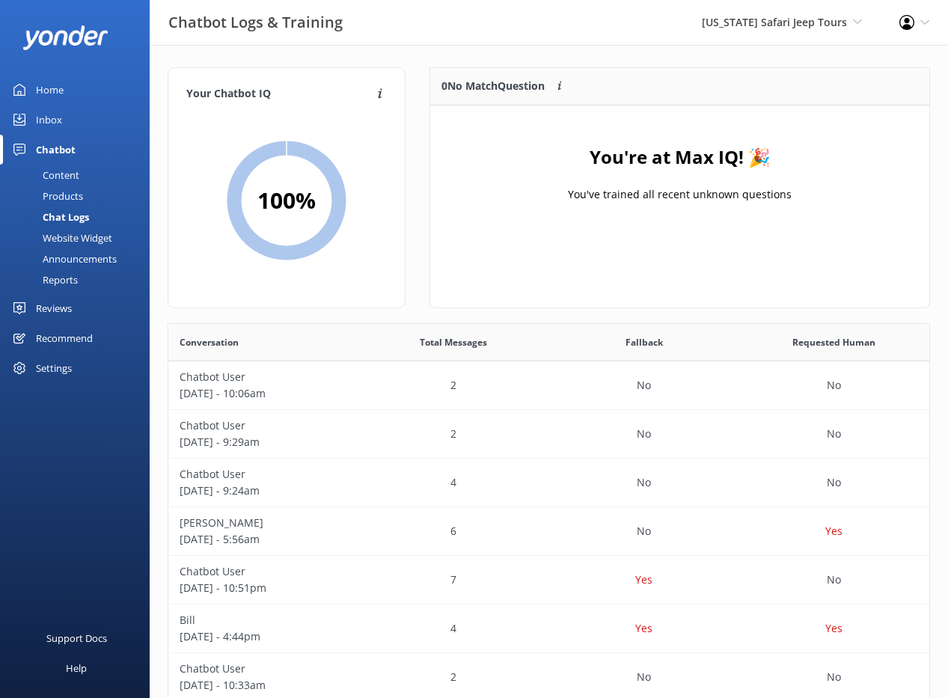
scroll to position [1, 1]
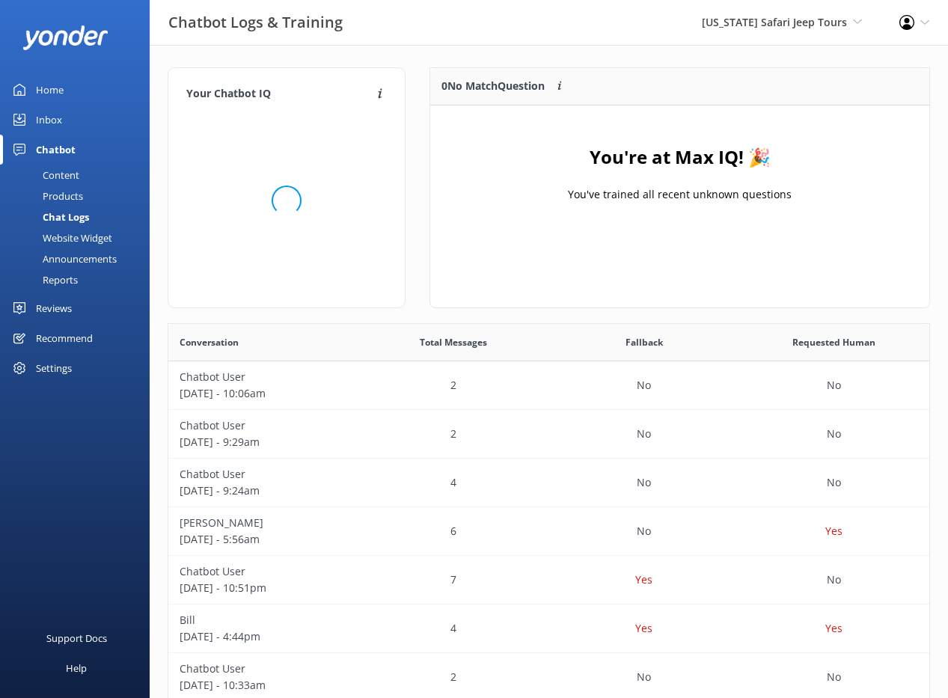
scroll to position [524, 761]
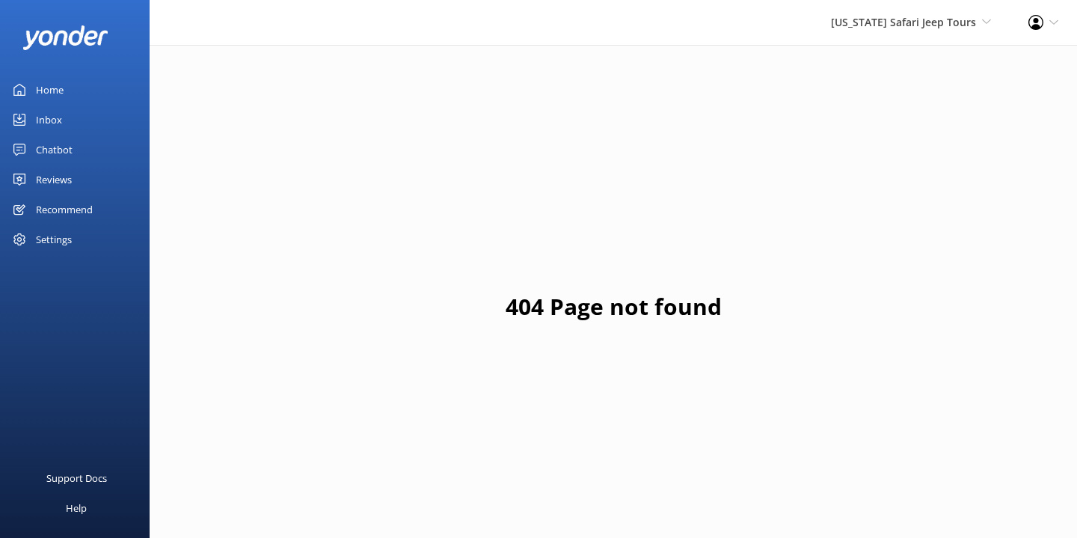
click at [53, 93] on div "Home" at bounding box center [50, 90] width 28 height 30
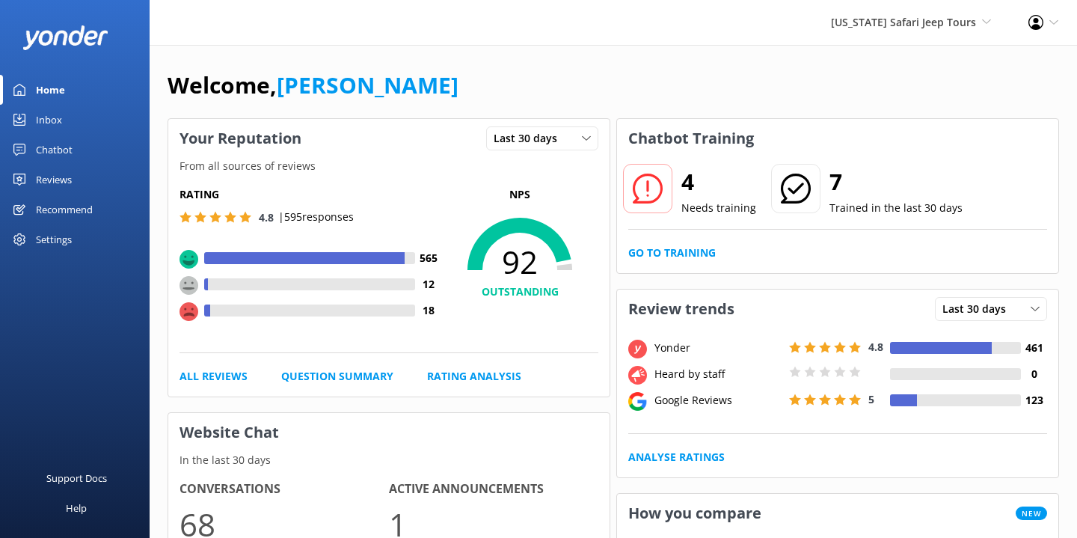
click at [60, 153] on div "Chatbot" at bounding box center [54, 150] width 37 height 30
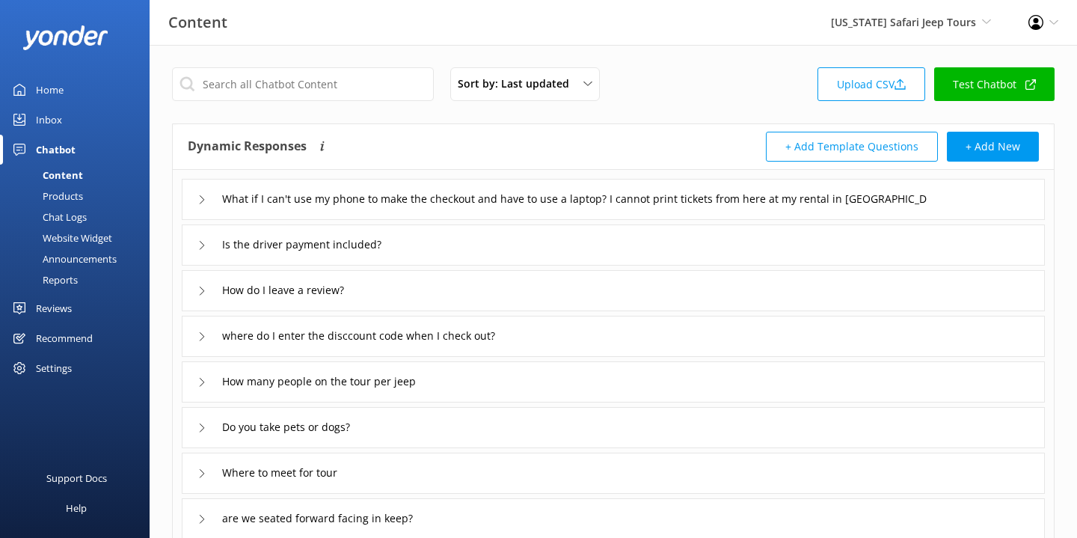
click at [66, 214] on div "Chat Logs" at bounding box center [48, 216] width 78 height 21
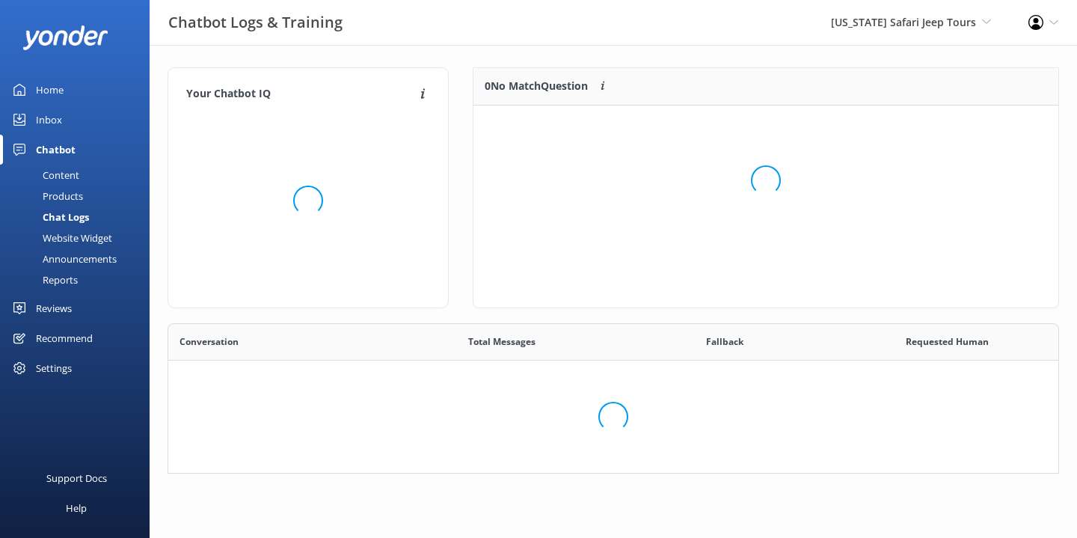
scroll to position [524, 890]
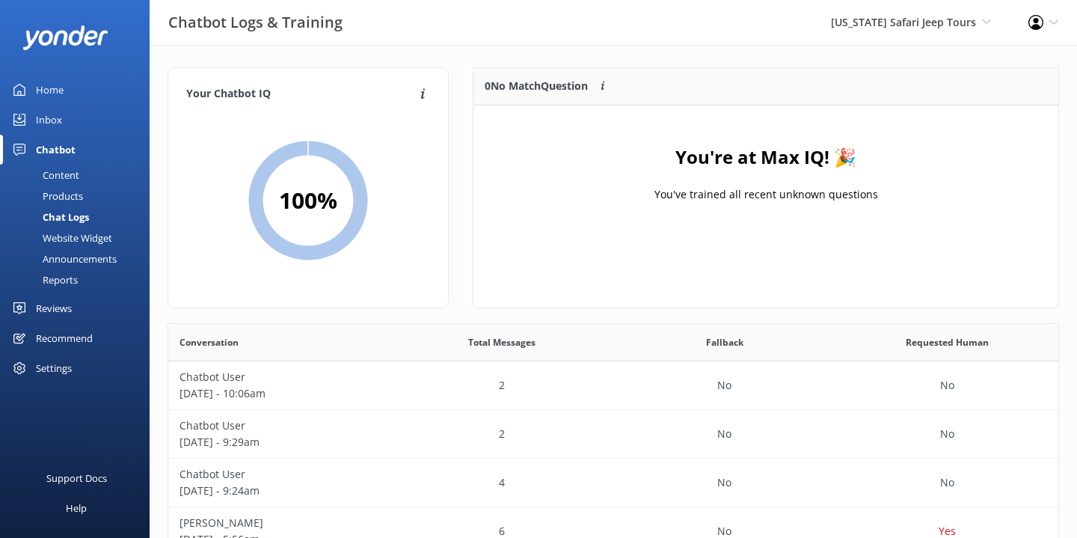
click at [63, 96] on link "Home" at bounding box center [75, 90] width 150 height 30
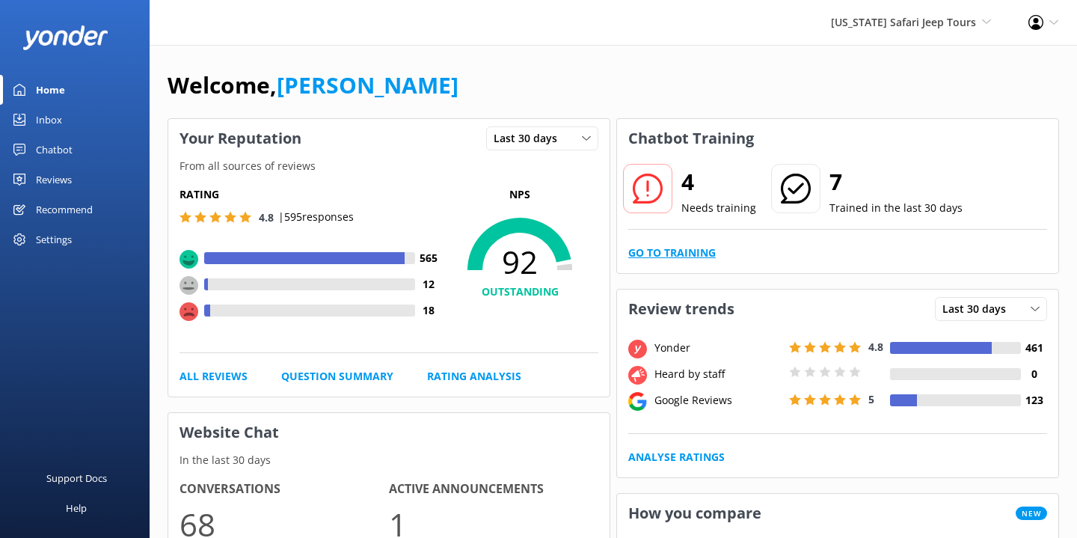
click at [662, 254] on link "Go to Training" at bounding box center [672, 253] width 88 height 16
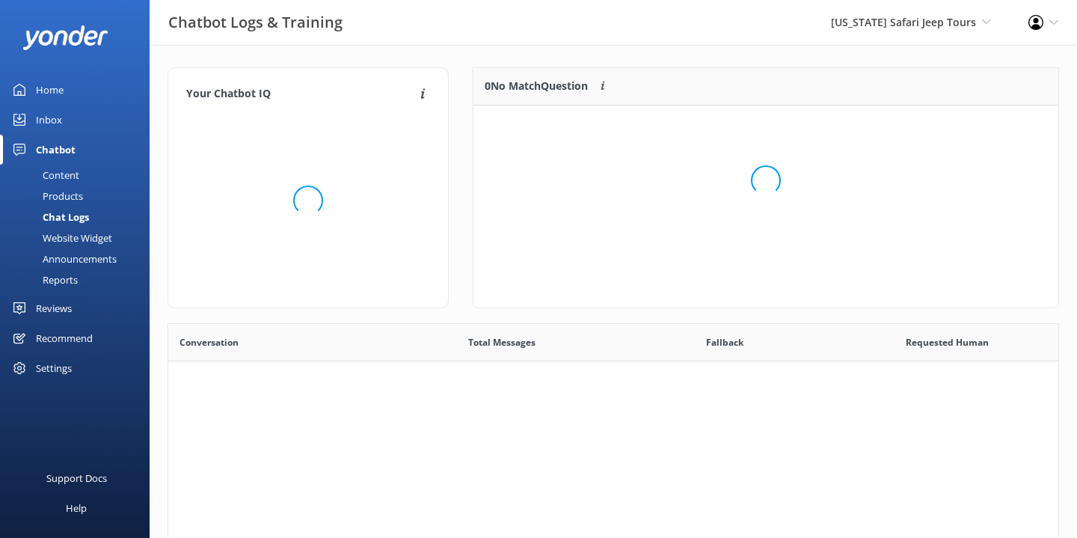
scroll to position [524, 890]
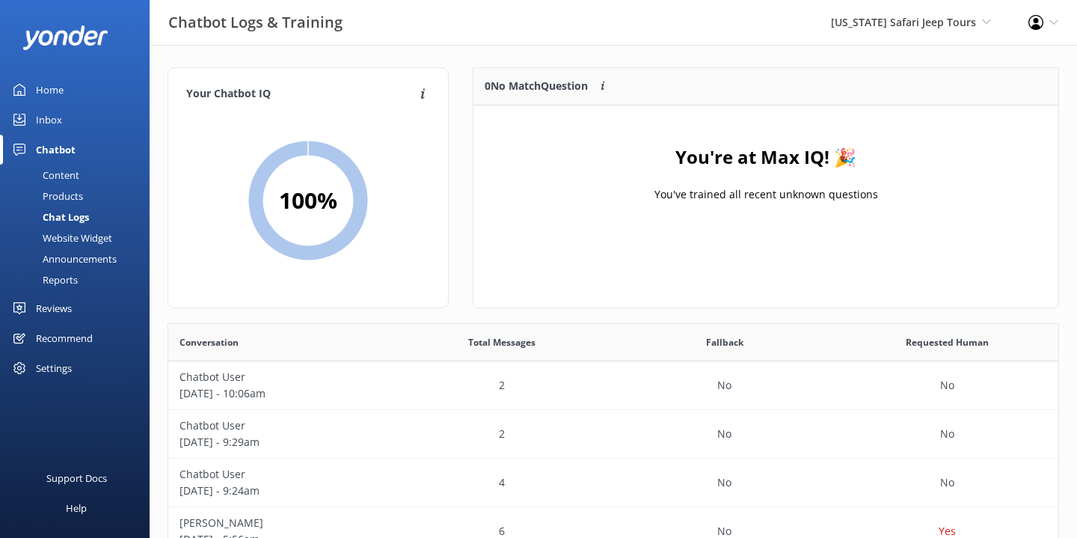
click at [79, 99] on link "Home" at bounding box center [75, 90] width 150 height 30
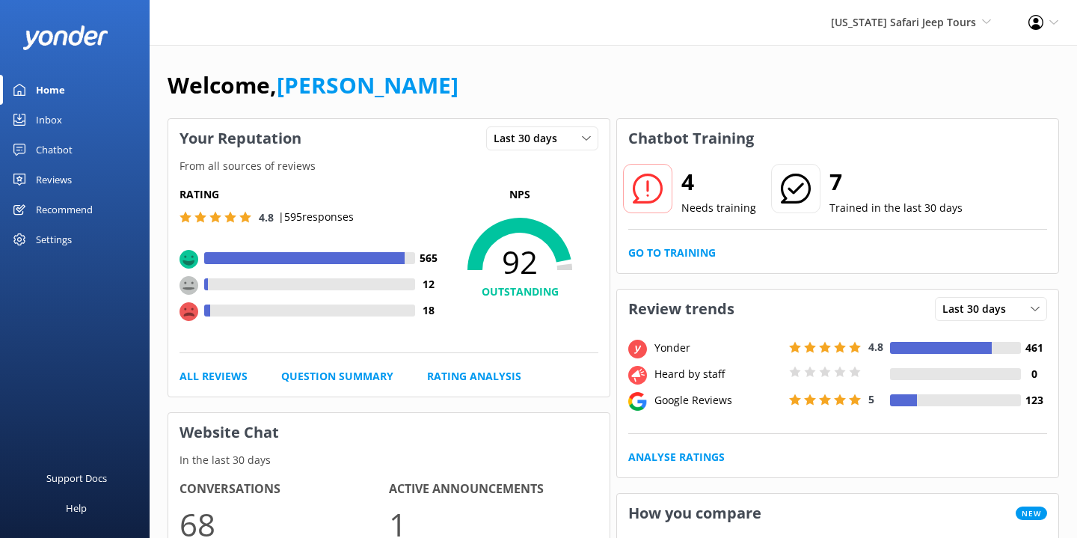
click at [76, 152] on link "Chatbot" at bounding box center [75, 150] width 150 height 30
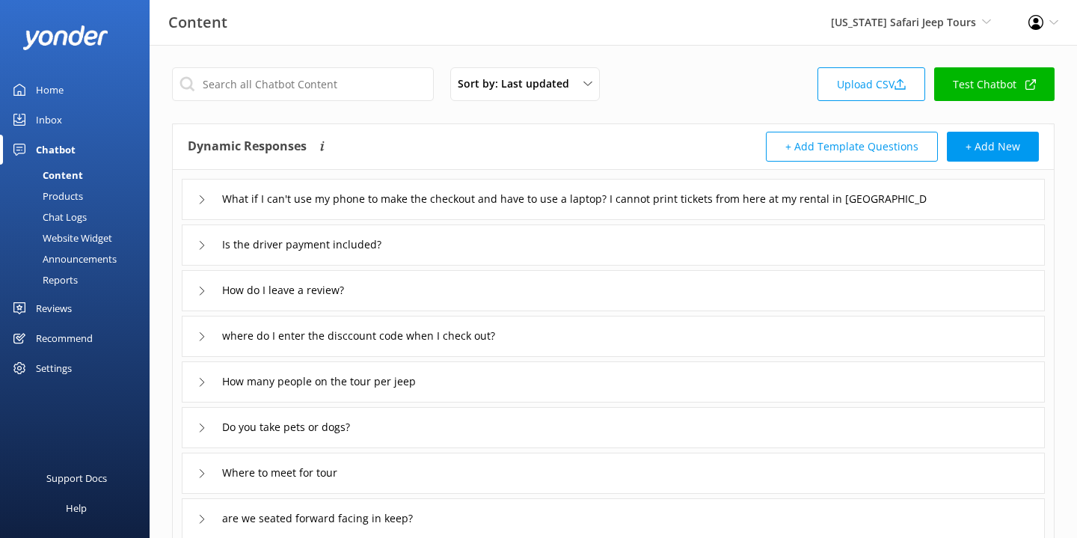
click at [81, 214] on div "Chat Logs" at bounding box center [48, 216] width 78 height 21
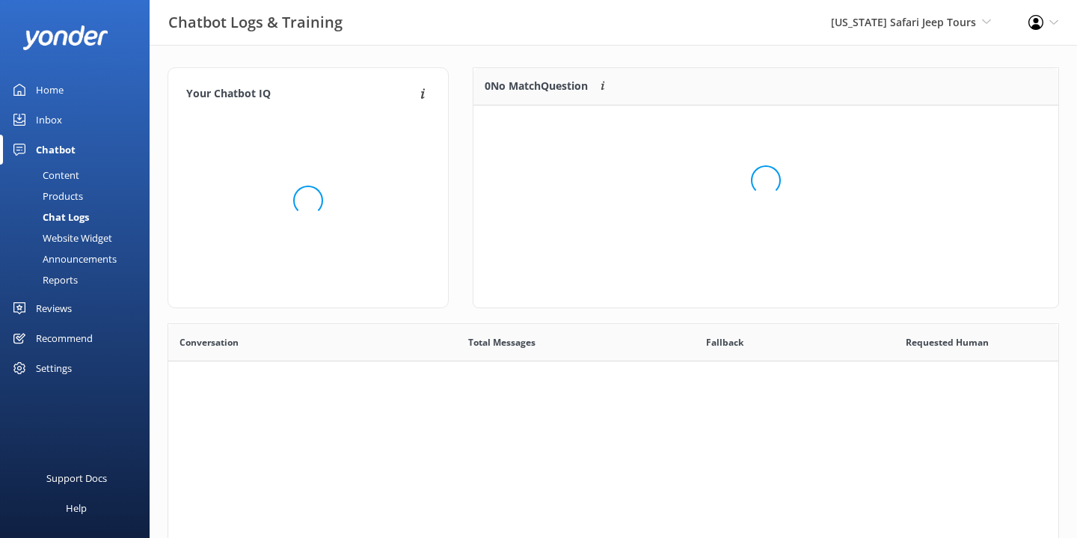
scroll to position [524, 890]
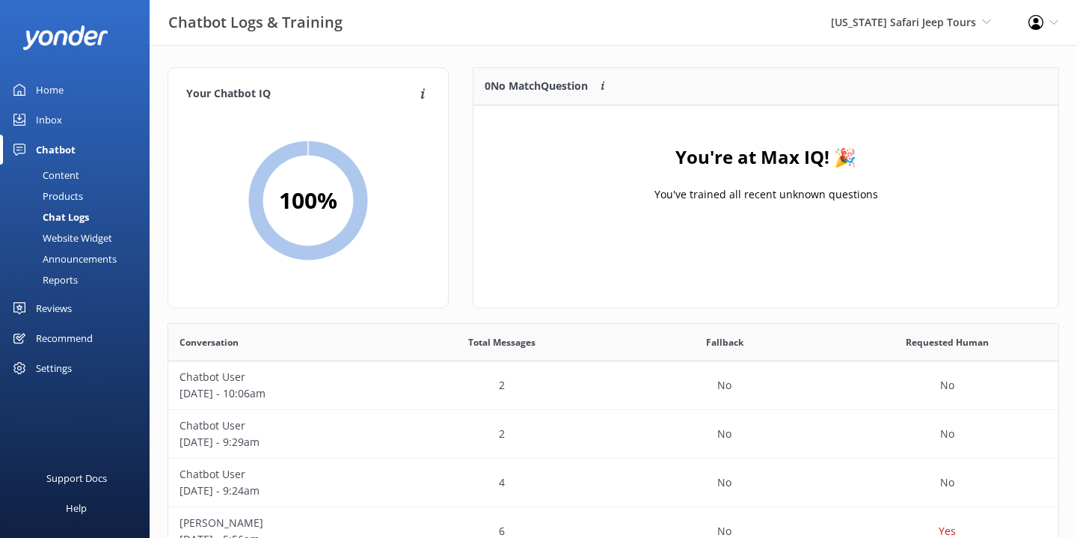
click at [61, 92] on div "Home" at bounding box center [50, 90] width 28 height 30
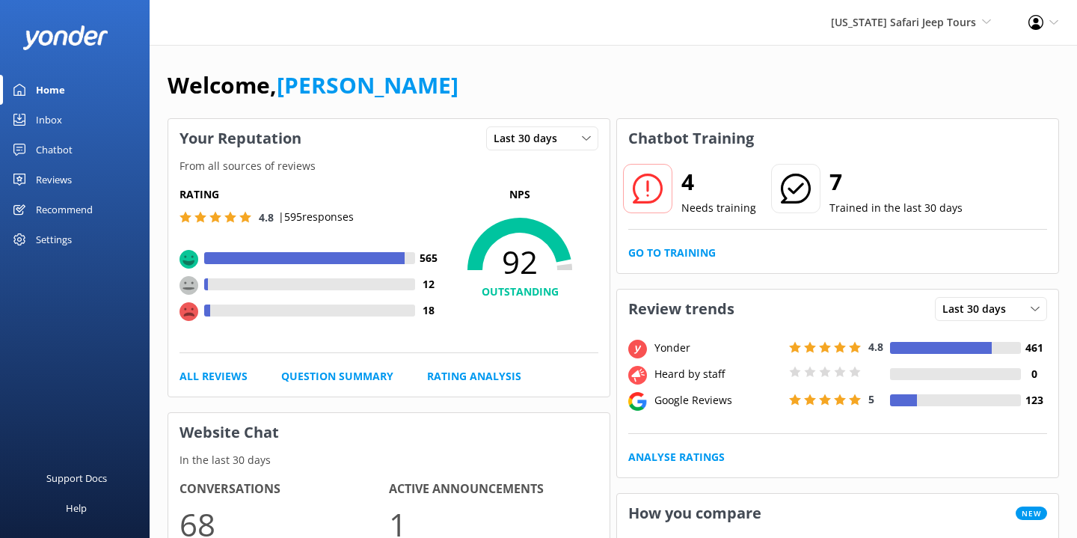
click at [73, 124] on link "Inbox" at bounding box center [75, 120] width 150 height 30
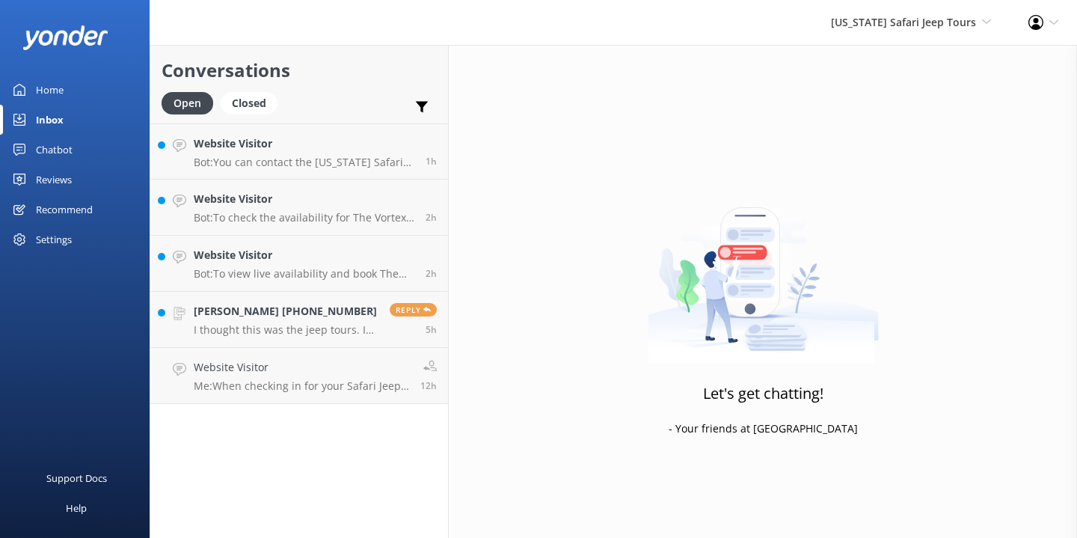
click at [73, 151] on link "Chatbot" at bounding box center [75, 150] width 150 height 30
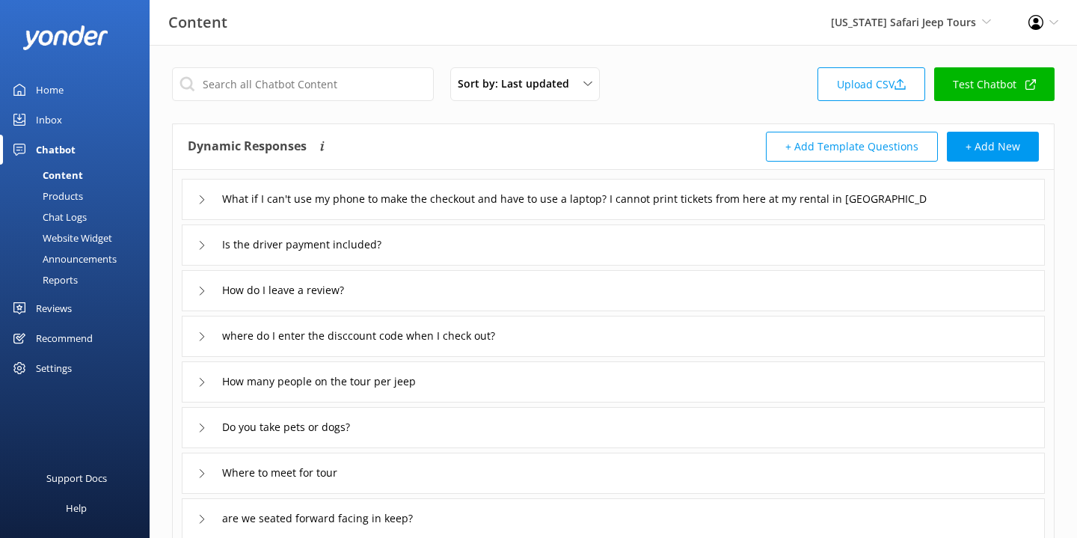
click at [67, 218] on div "Chat Logs" at bounding box center [48, 216] width 78 height 21
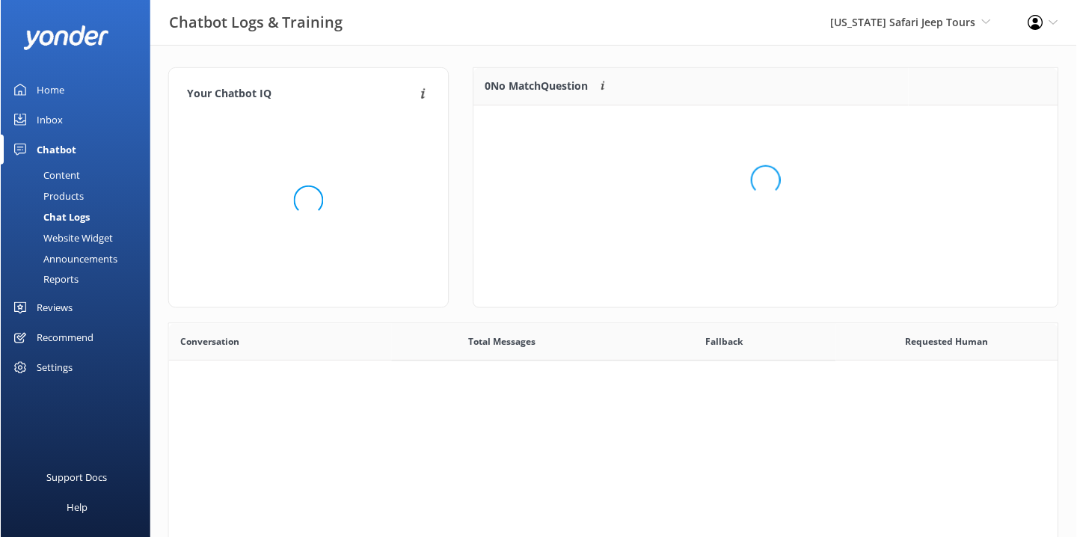
scroll to position [524, 890]
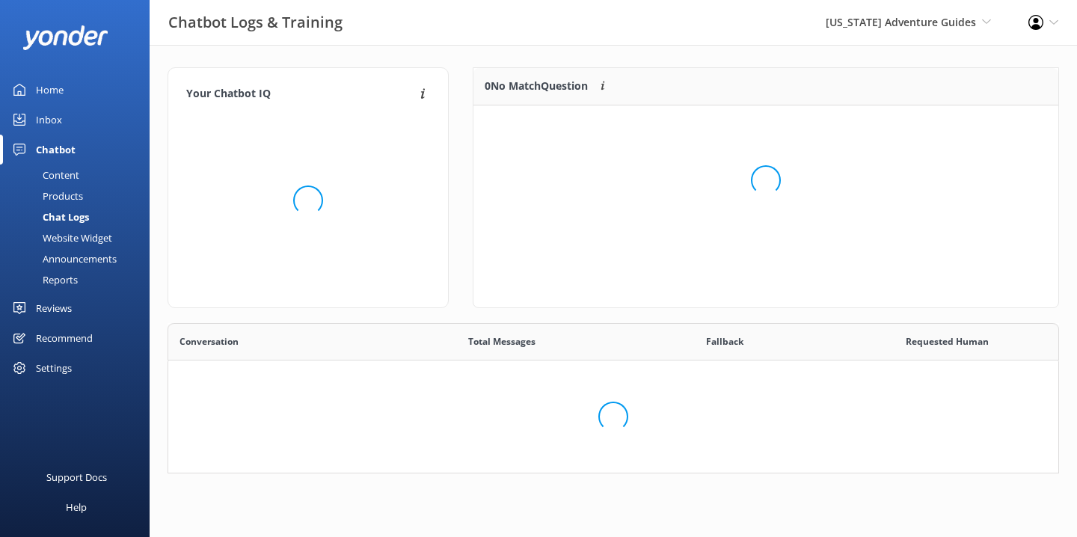
scroll to position [524, 890]
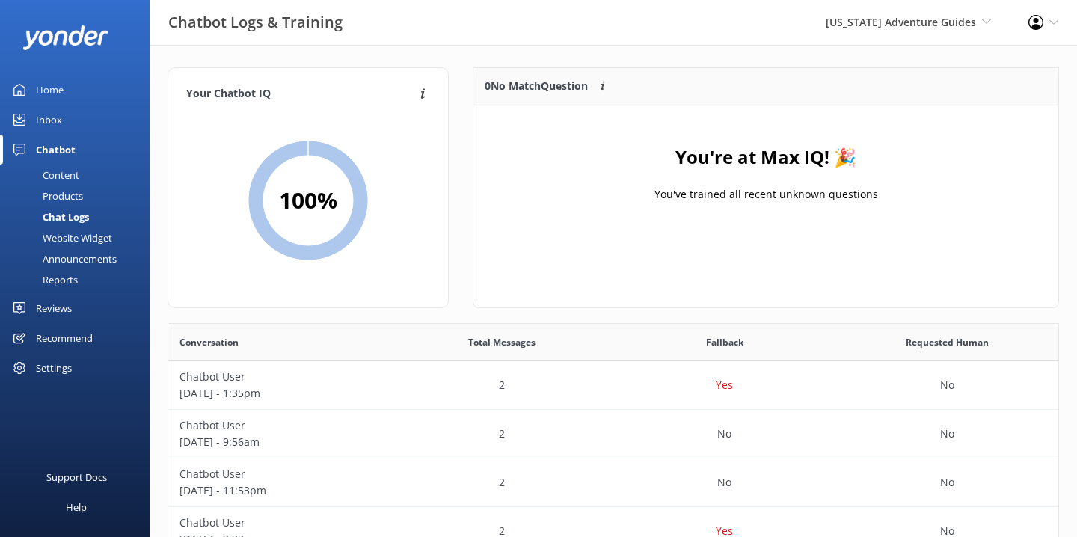
click at [64, 93] on link "Home" at bounding box center [75, 90] width 150 height 30
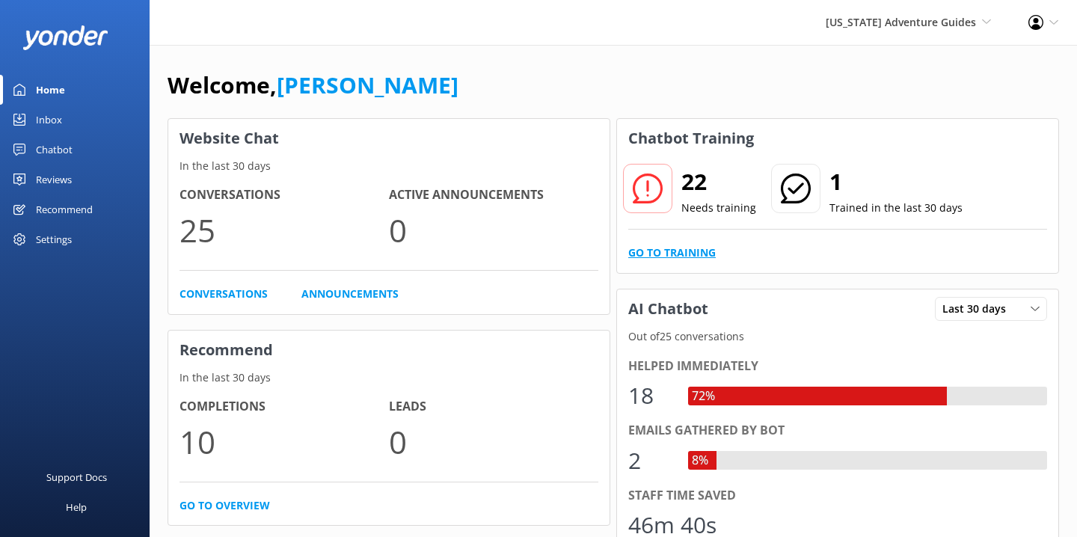
click at [663, 248] on link "Go to Training" at bounding box center [672, 253] width 88 height 16
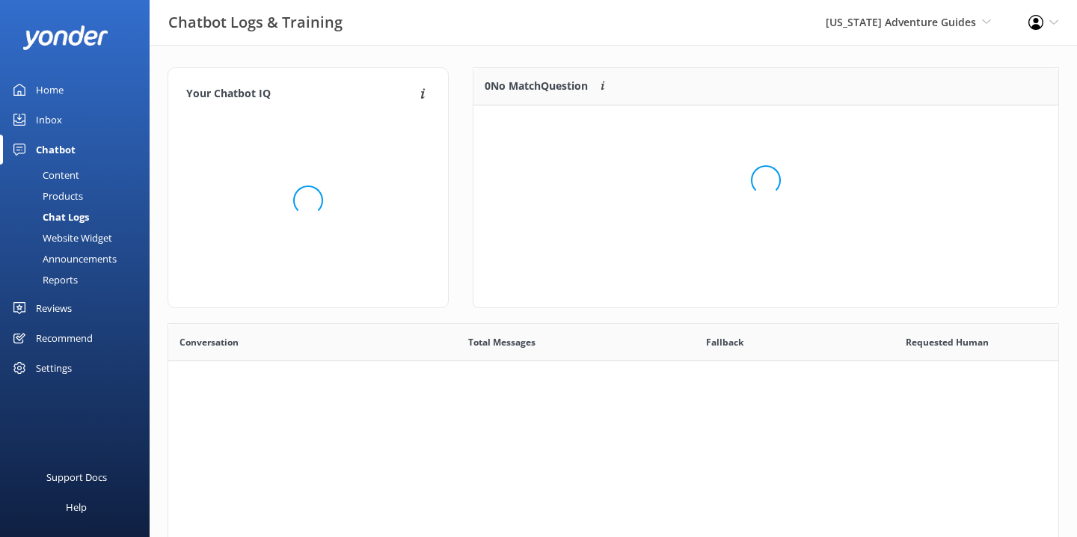
scroll to position [524, 890]
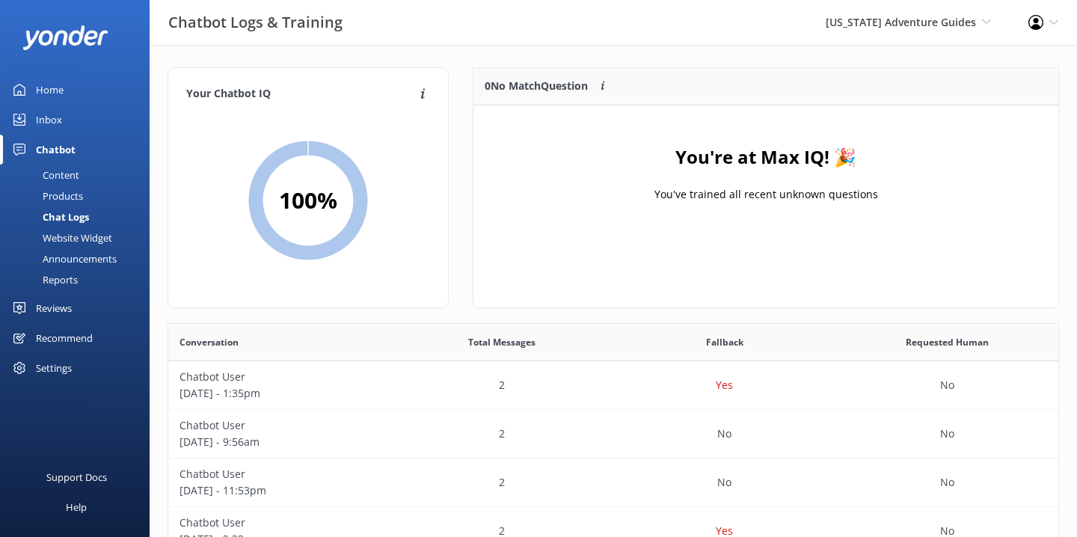
click at [73, 90] on link "Home" at bounding box center [75, 90] width 150 height 30
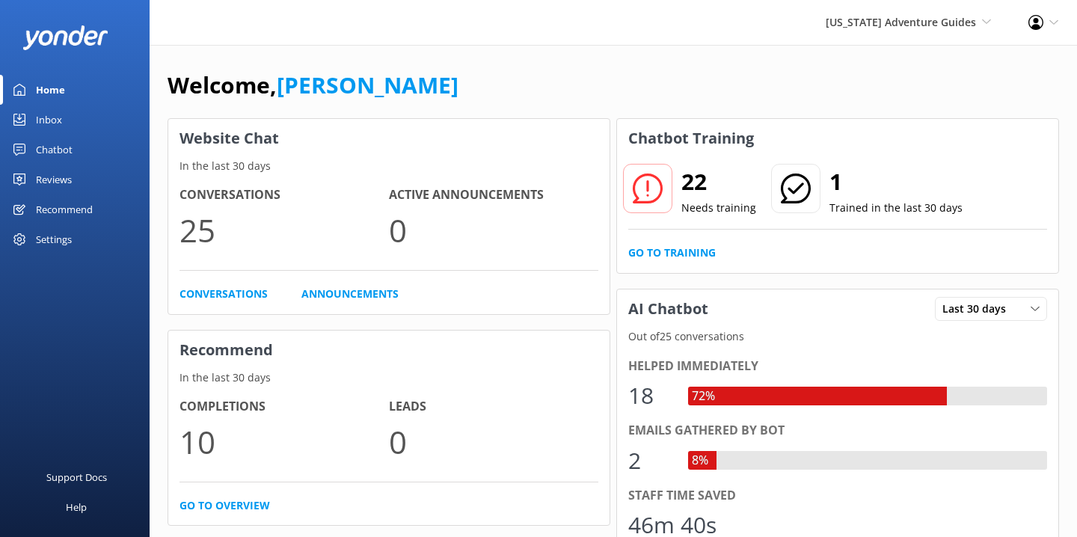
click at [69, 91] on link "Home" at bounding box center [75, 90] width 150 height 30
click at [897, 18] on span "[US_STATE] Adventure Guides" at bounding box center [901, 22] width 150 height 14
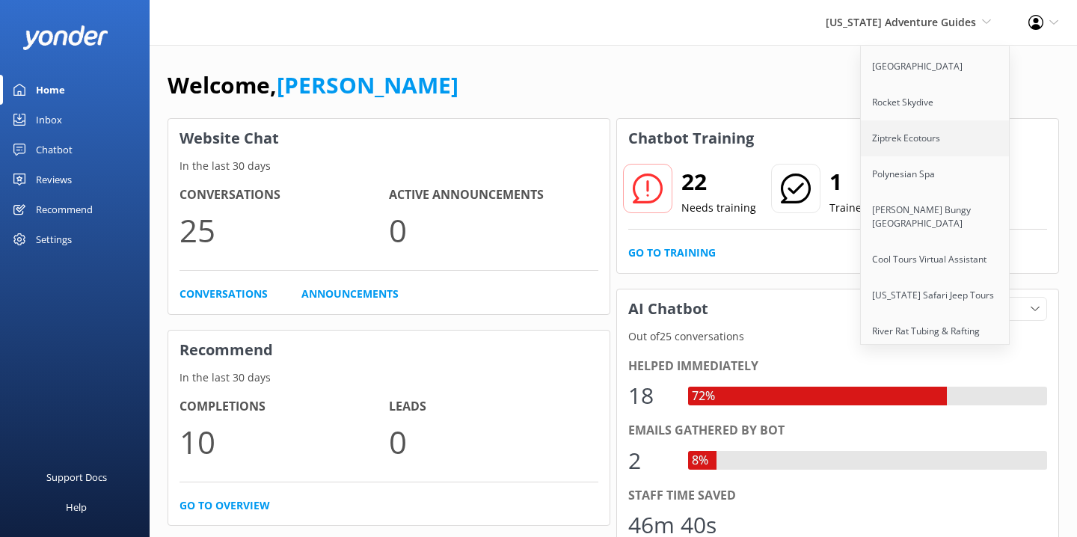
scroll to position [218, 0]
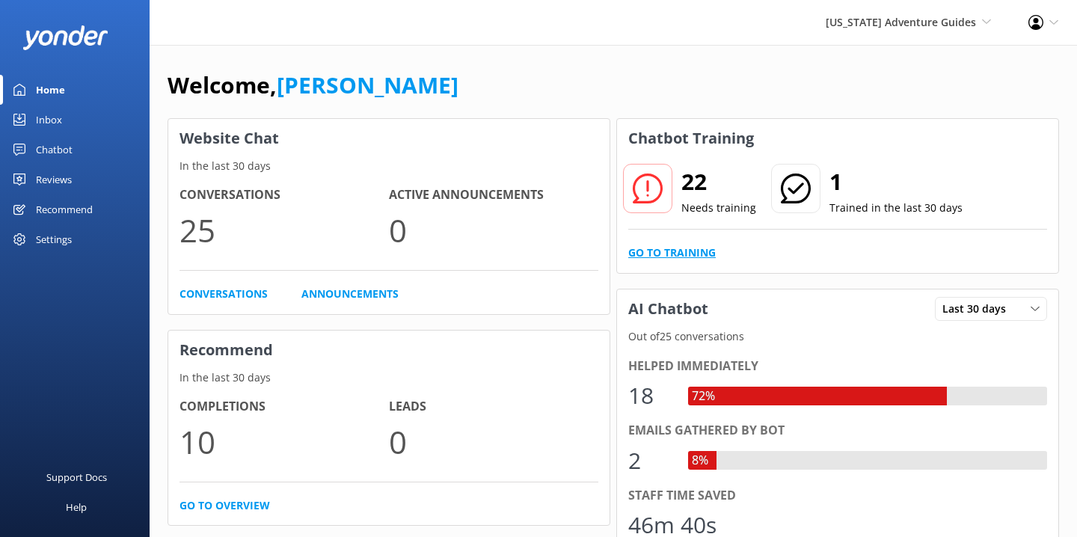
click at [683, 248] on link "Go to Training" at bounding box center [672, 253] width 88 height 16
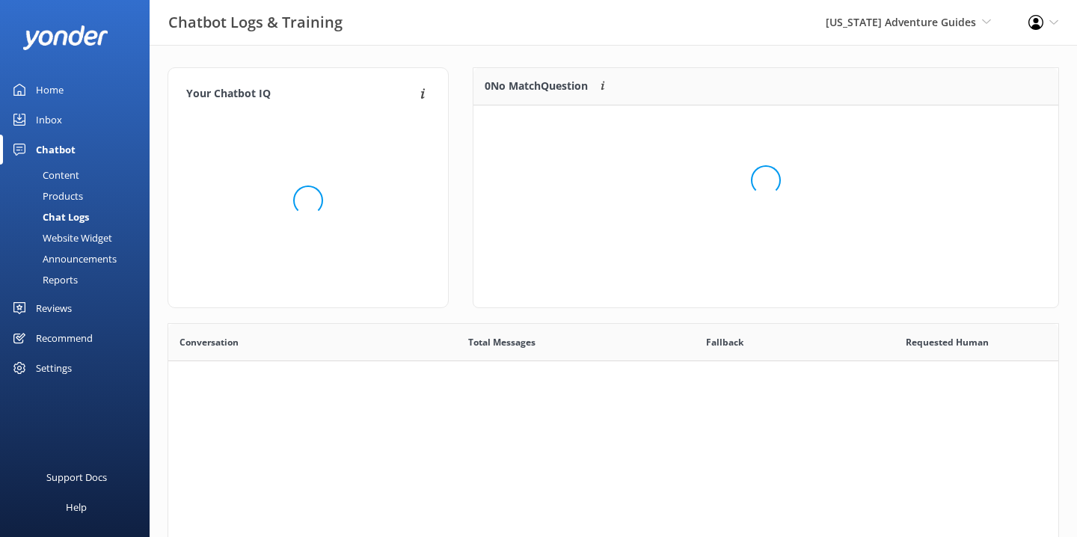
scroll to position [524, 890]
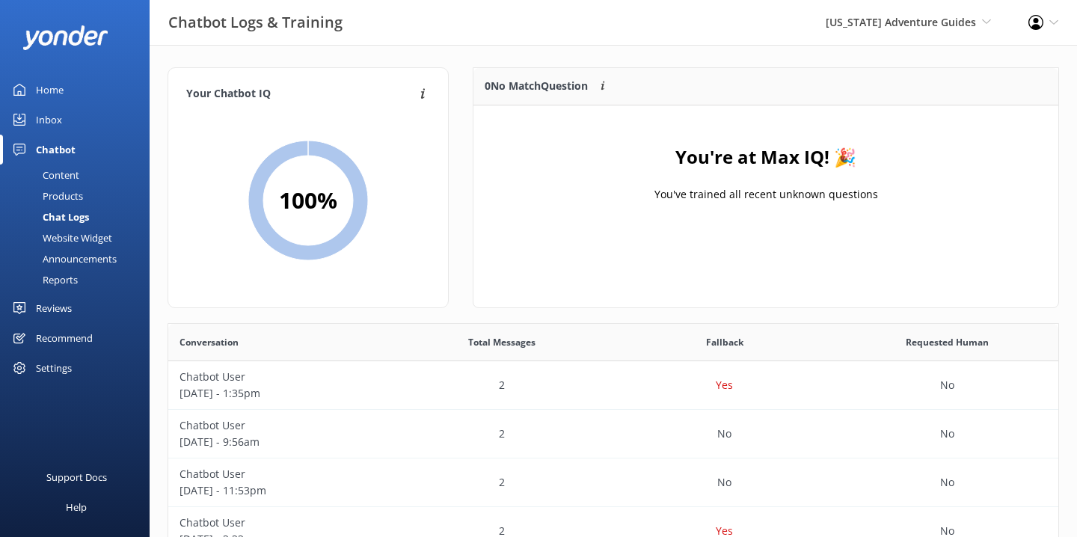
click at [475, 49] on div "Your Chatbot IQ Your Chatbot IQ is the percentage of trained FAQs against untra…" at bounding box center [614, 488] width 928 height 886
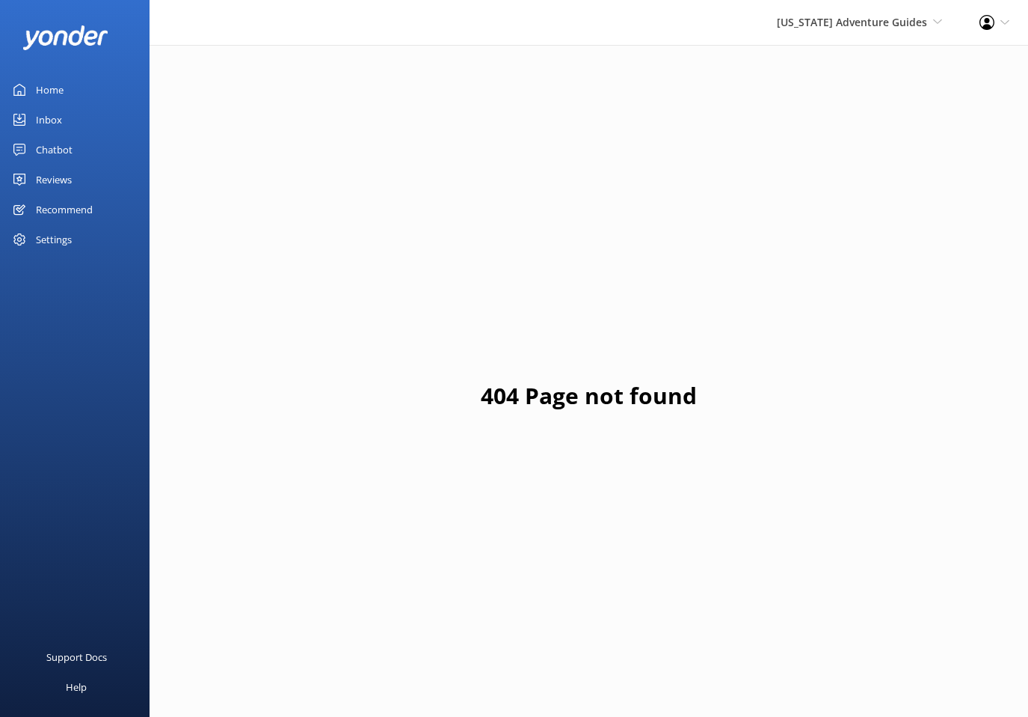
click at [87, 131] on link "Inbox" at bounding box center [75, 120] width 150 height 30
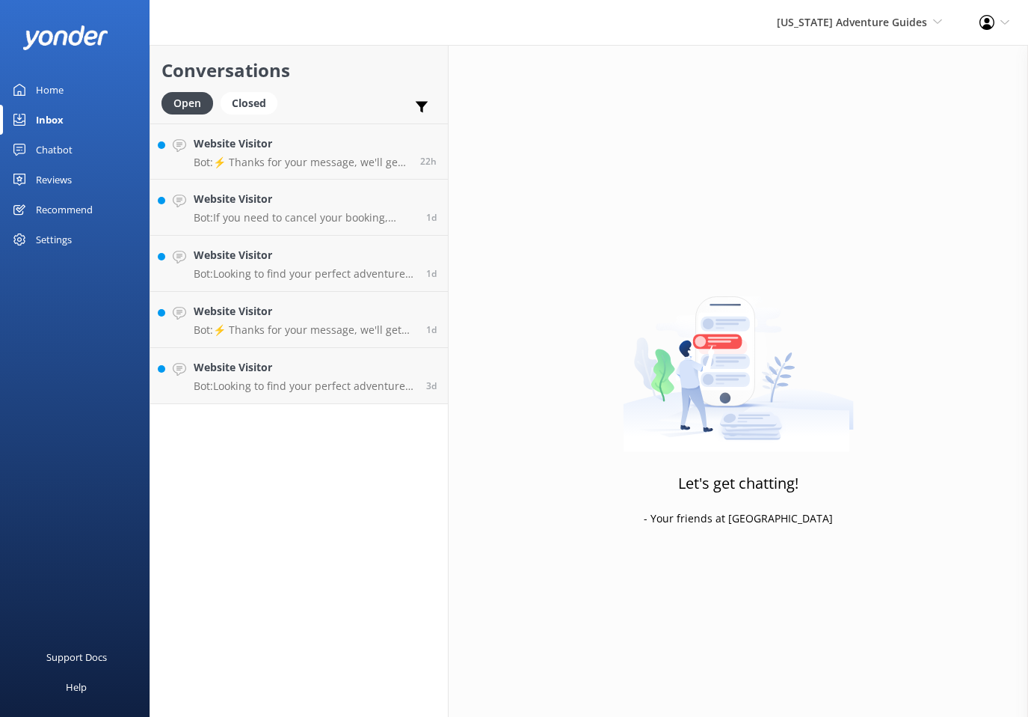
click at [67, 99] on link "Home" at bounding box center [75, 90] width 150 height 30
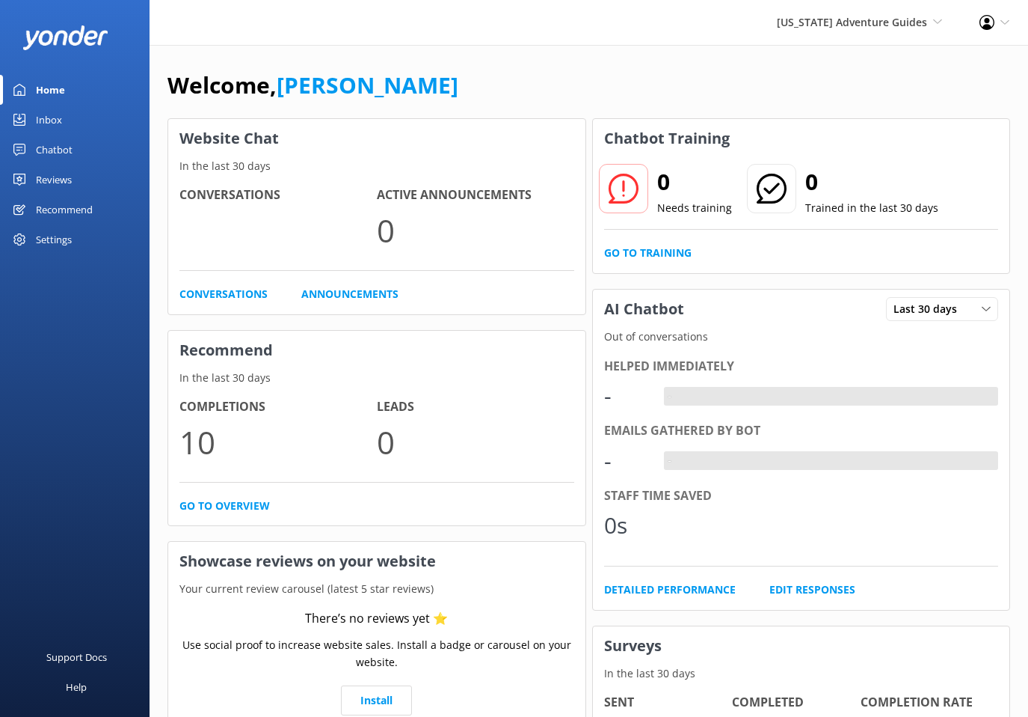
click at [865, 31] on div "[US_STATE] Adventure Guides Yonder Zipline Yonder Demo Yonder Luxury Suites Yon…" at bounding box center [859, 22] width 203 height 45
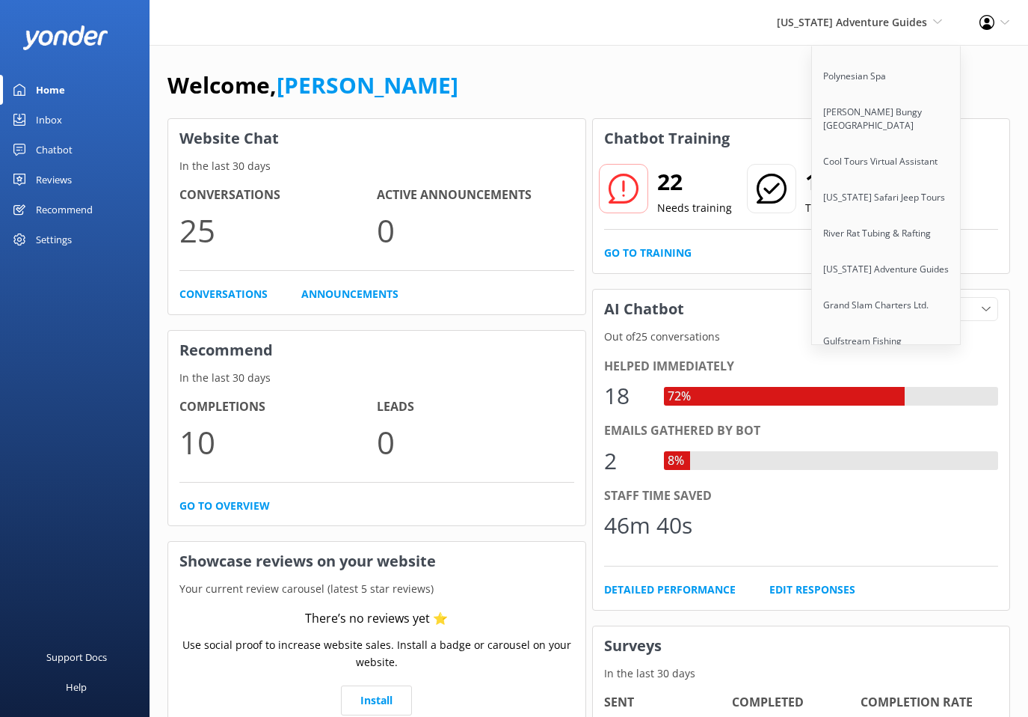
scroll to position [204, 0]
click at [890, 195] on link "[US_STATE] Safari Jeep Tours" at bounding box center [887, 197] width 150 height 36
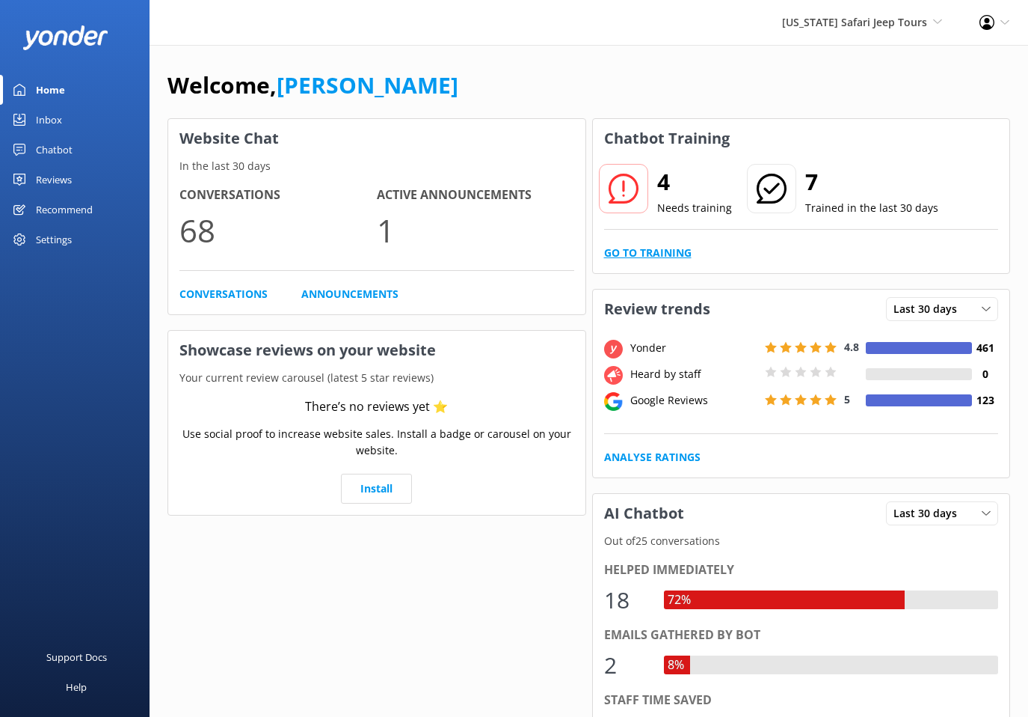
click at [659, 246] on link "Go to Training" at bounding box center [648, 253] width 88 height 16
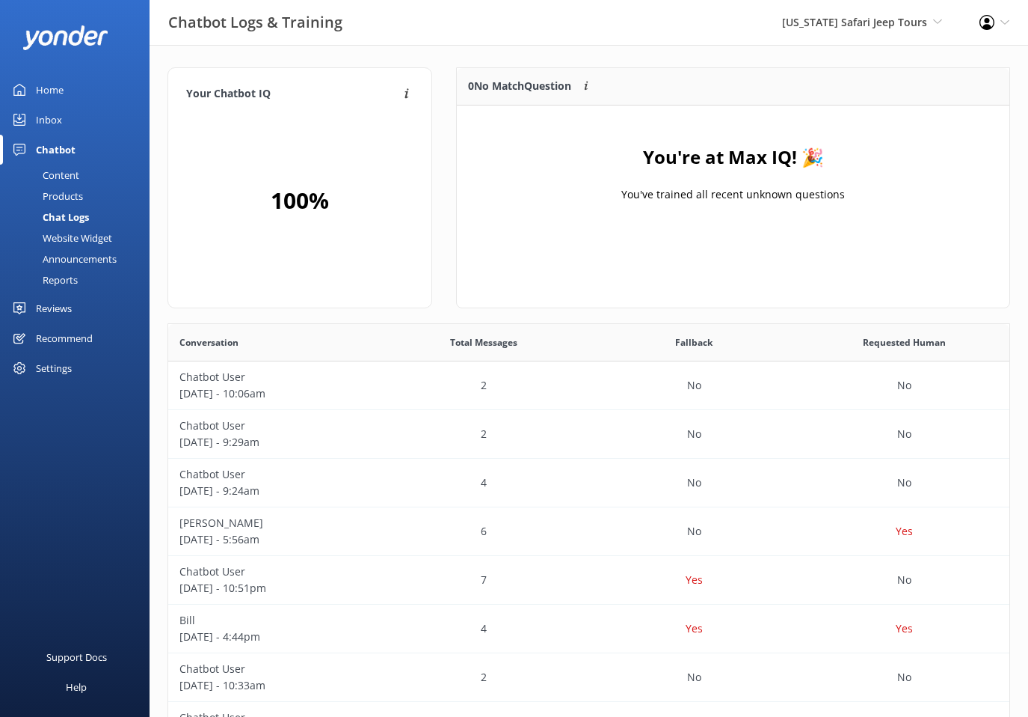
scroll to position [524, 841]
click at [47, 117] on div "Inbox" at bounding box center [49, 120] width 26 height 30
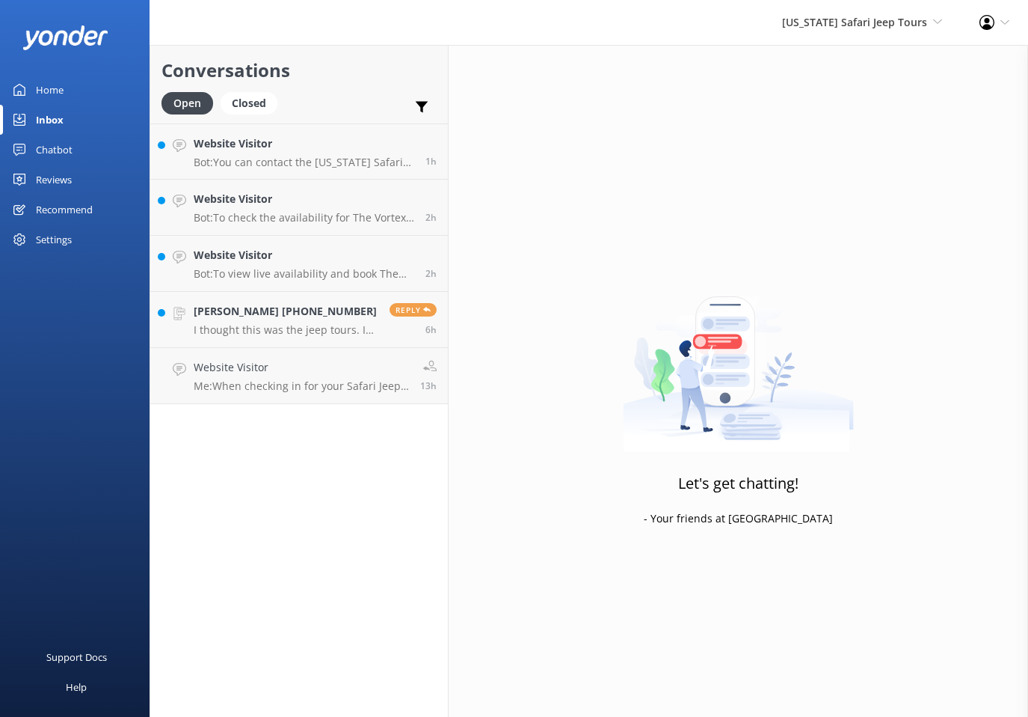
click at [52, 85] on div "Home" at bounding box center [50, 90] width 28 height 30
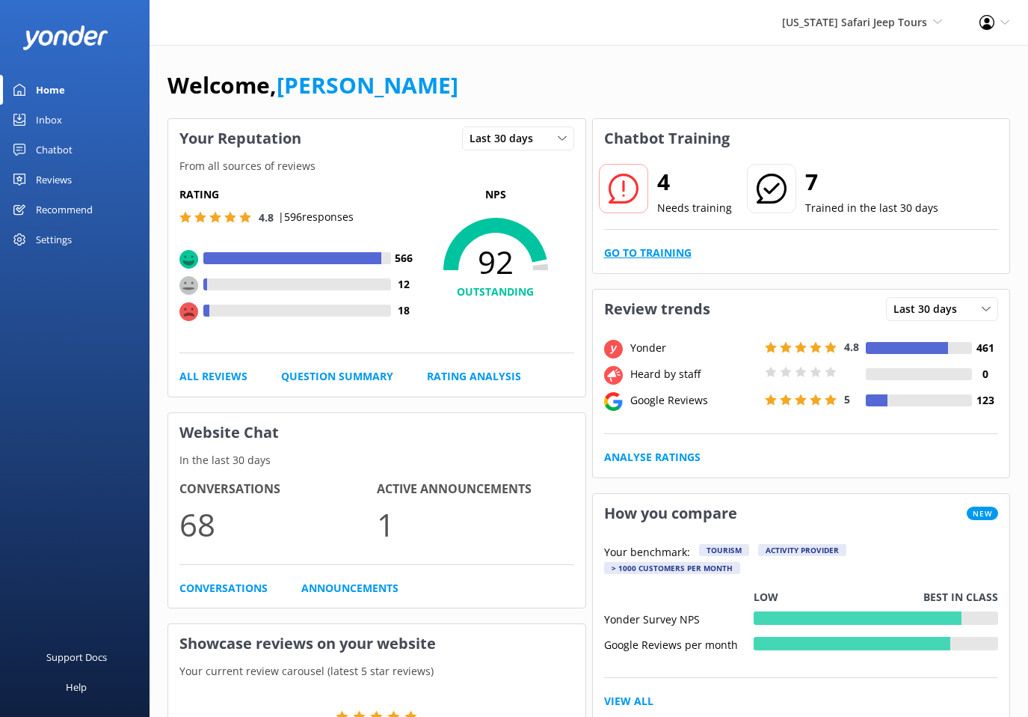
click at [654, 252] on link "Go to Training" at bounding box center [648, 253] width 88 height 16
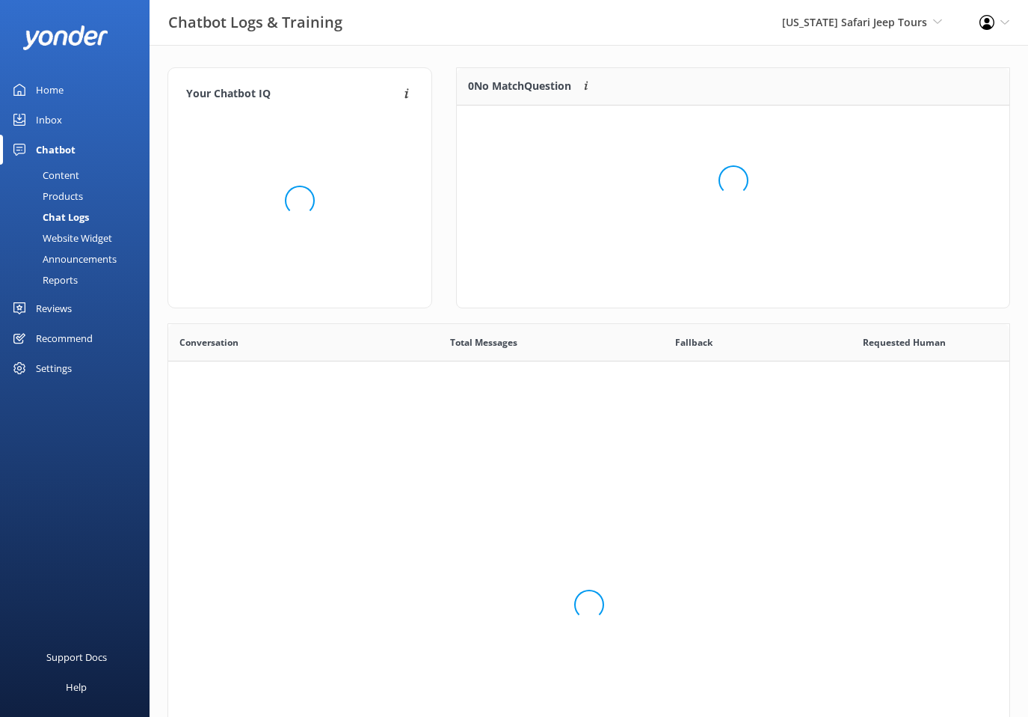
scroll to position [524, 841]
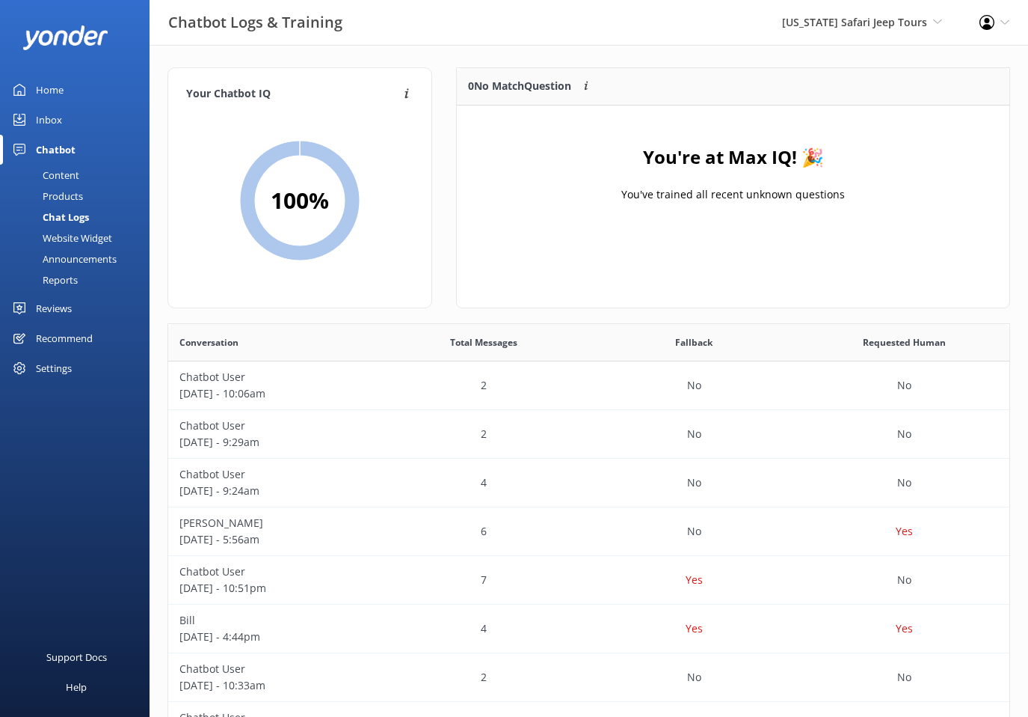
click at [86, 91] on link "Home" at bounding box center [75, 90] width 150 height 30
